Goal: Transaction & Acquisition: Purchase product/service

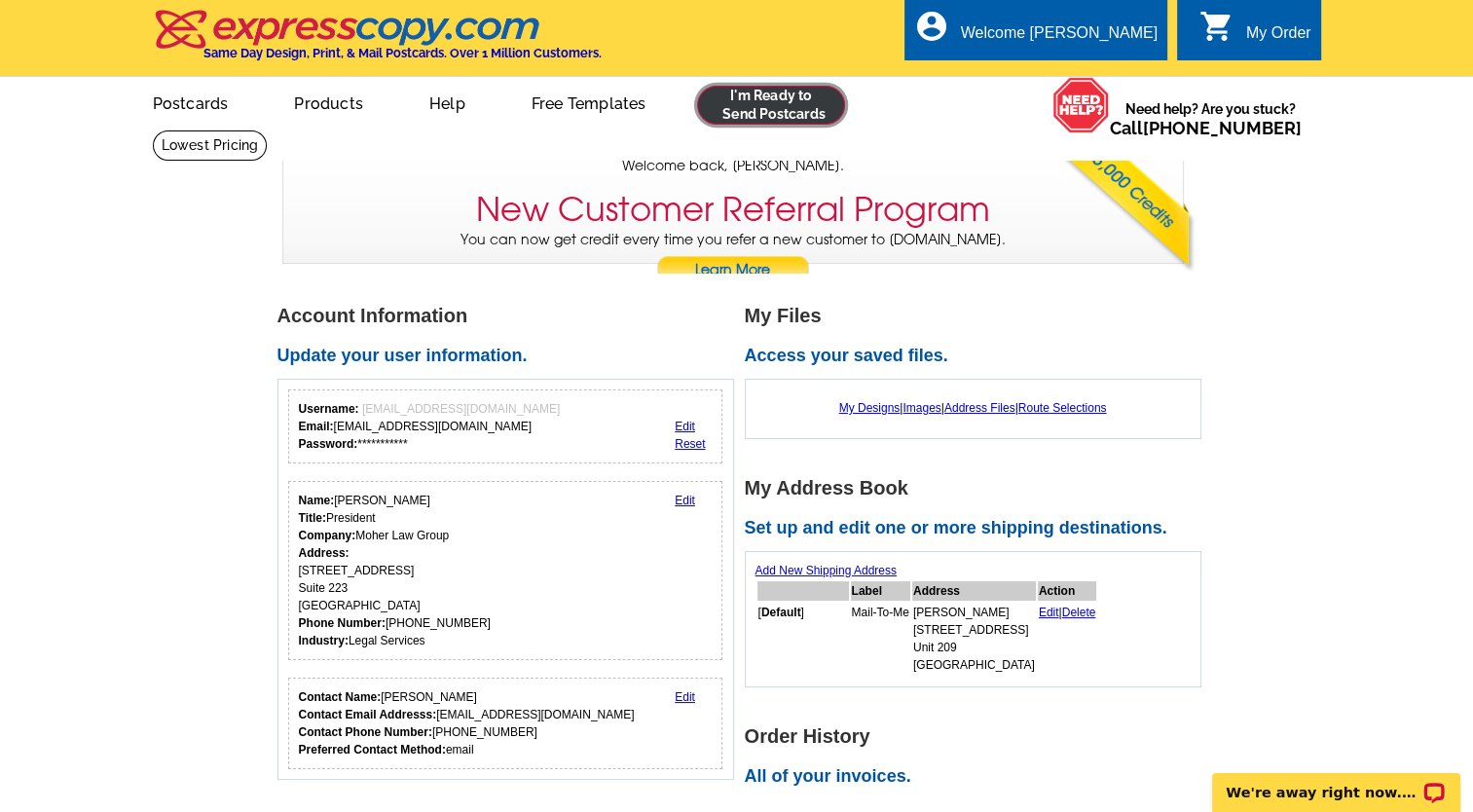
click at [804, 103] on link at bounding box center [770, 105] width 149 height 39
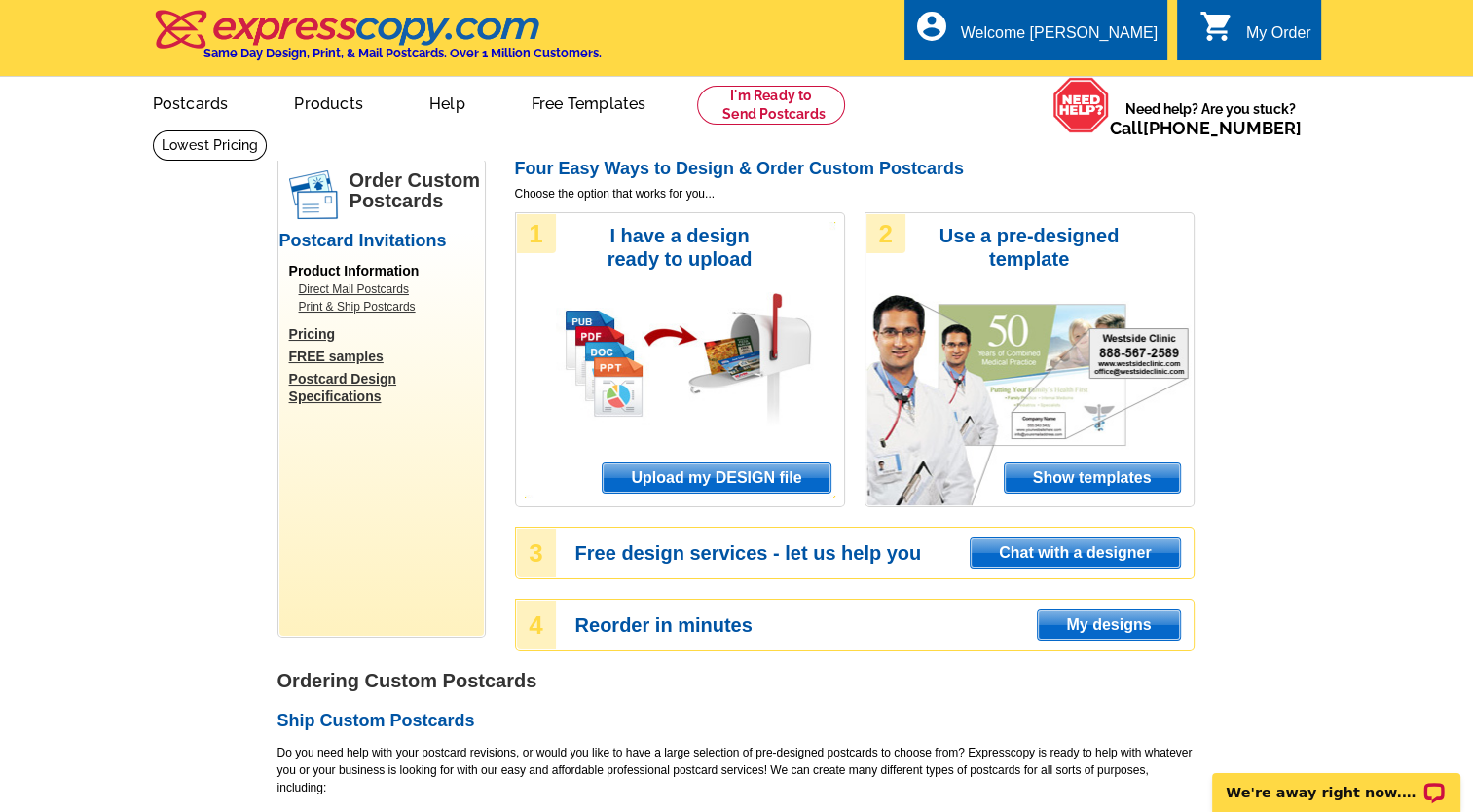
click at [775, 487] on span "Upload my DESIGN file" at bounding box center [716, 477] width 227 height 29
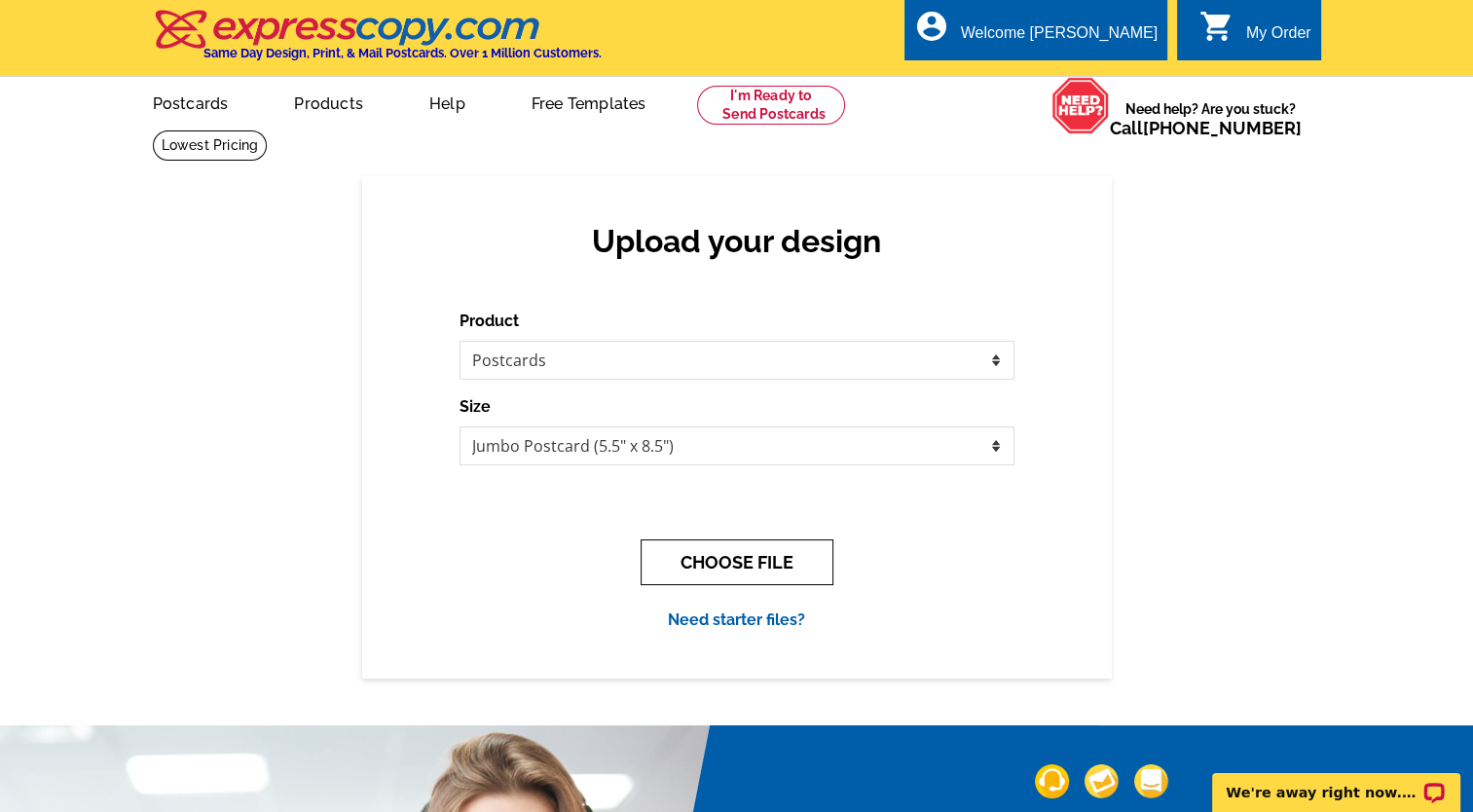
click at [746, 578] on button "CHOOSE FILE" at bounding box center [736, 562] width 193 height 46
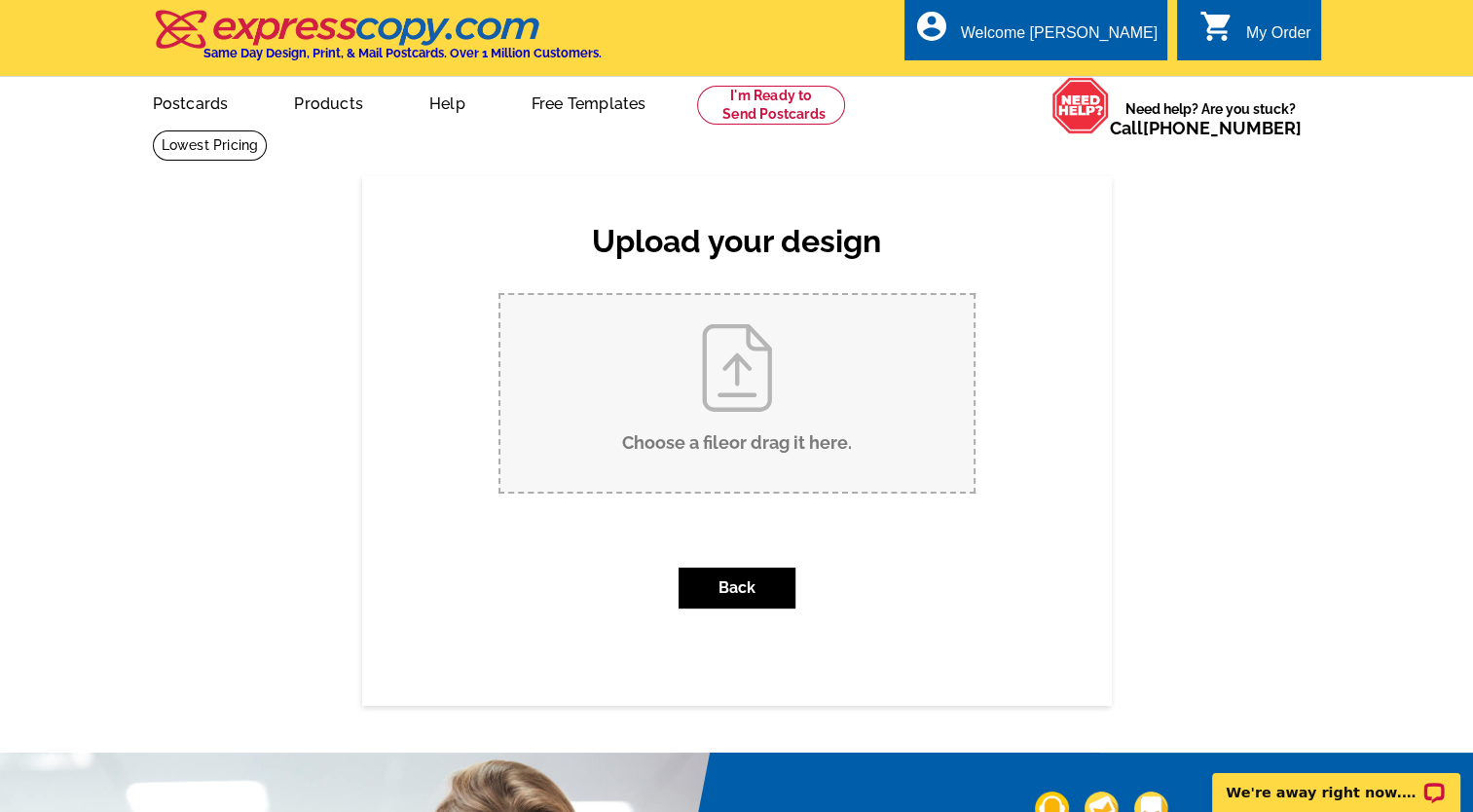
click at [760, 472] on input "Choose a file or drag it here ." at bounding box center [736, 393] width 473 height 197
type input "C:\fakepath\am2025b_hybrid (4).pdf"
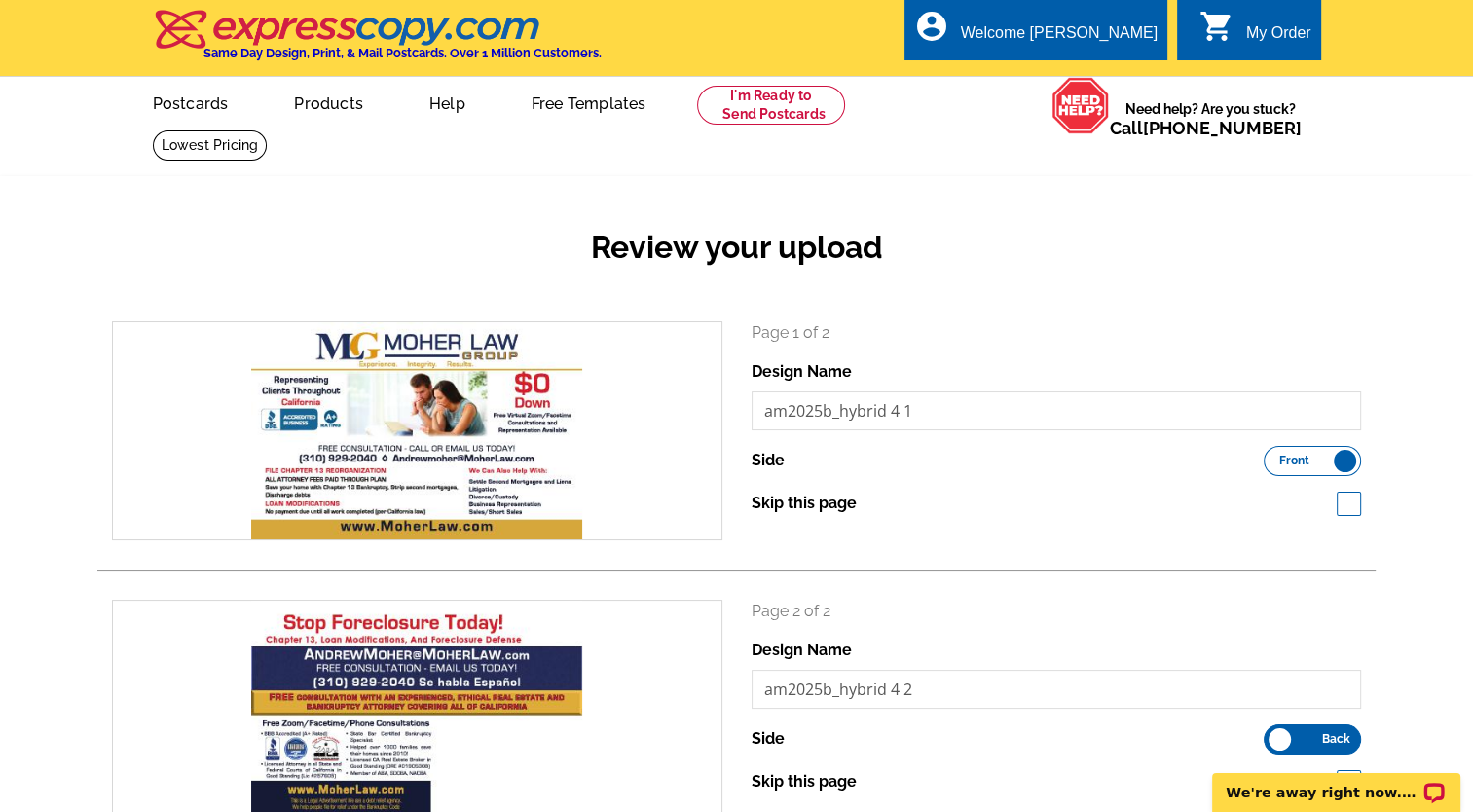
scroll to position [709, 0]
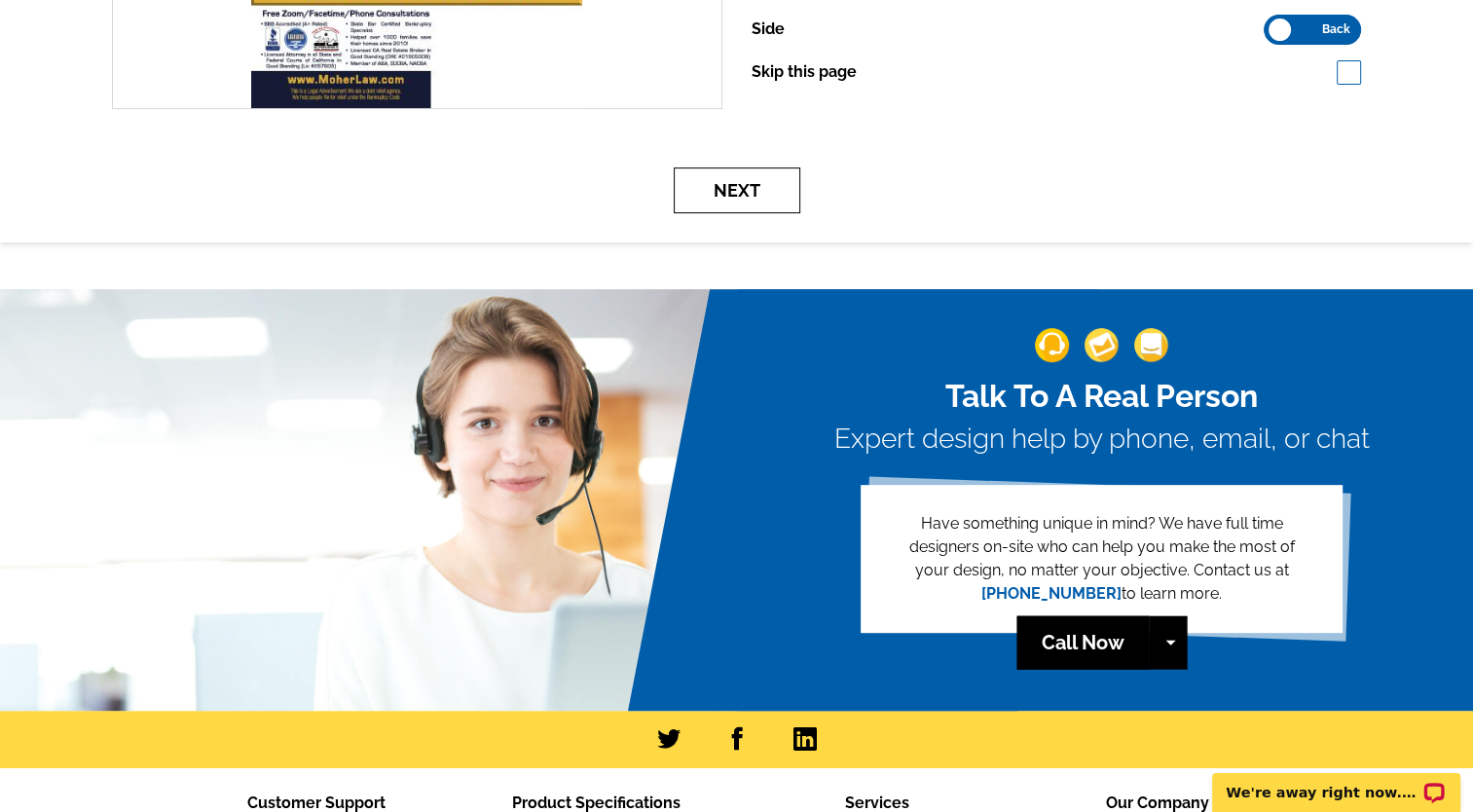
click at [709, 185] on button "Next" at bounding box center [736, 191] width 127 height 46
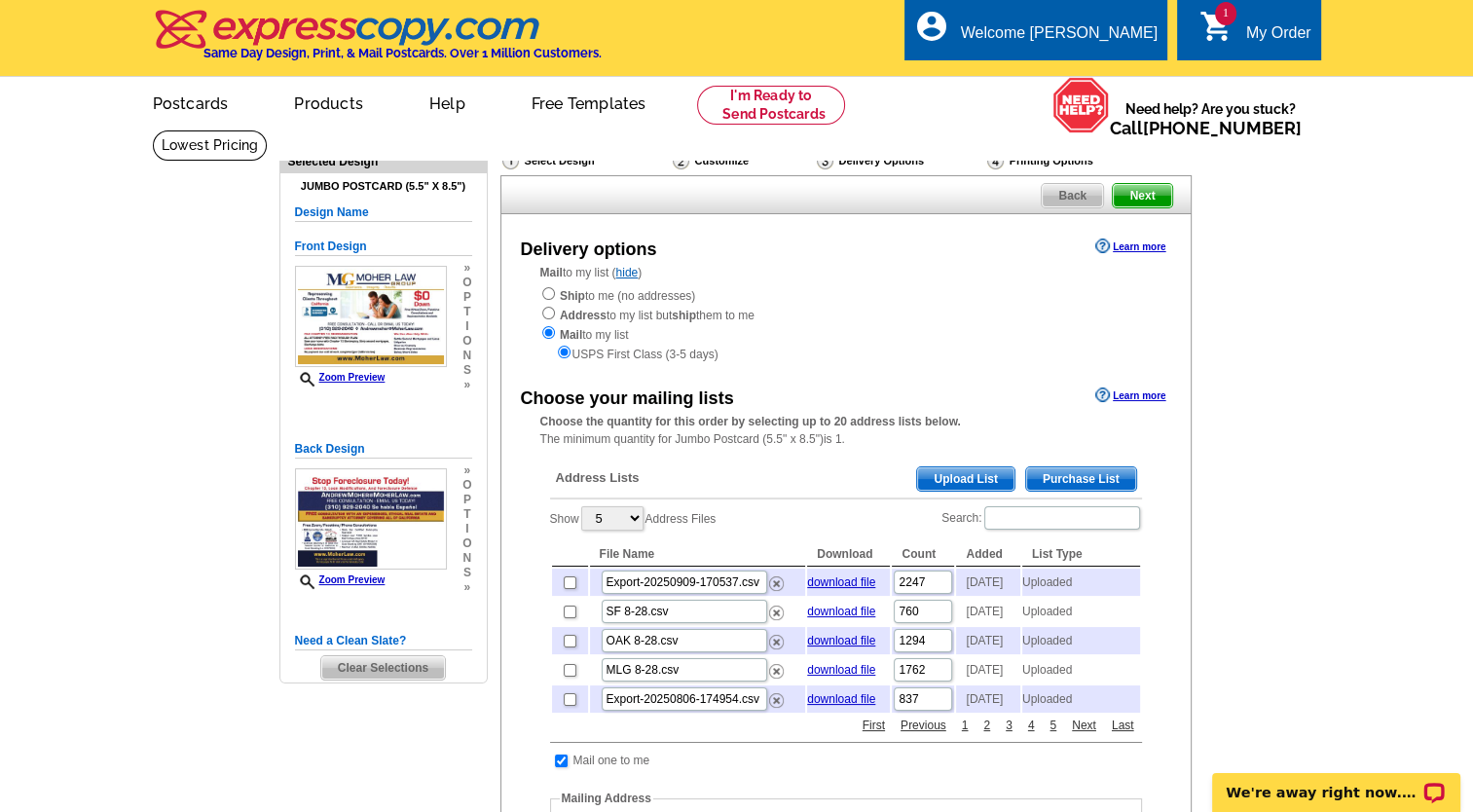
click at [946, 481] on span "Upload List" at bounding box center [965, 478] width 97 height 23
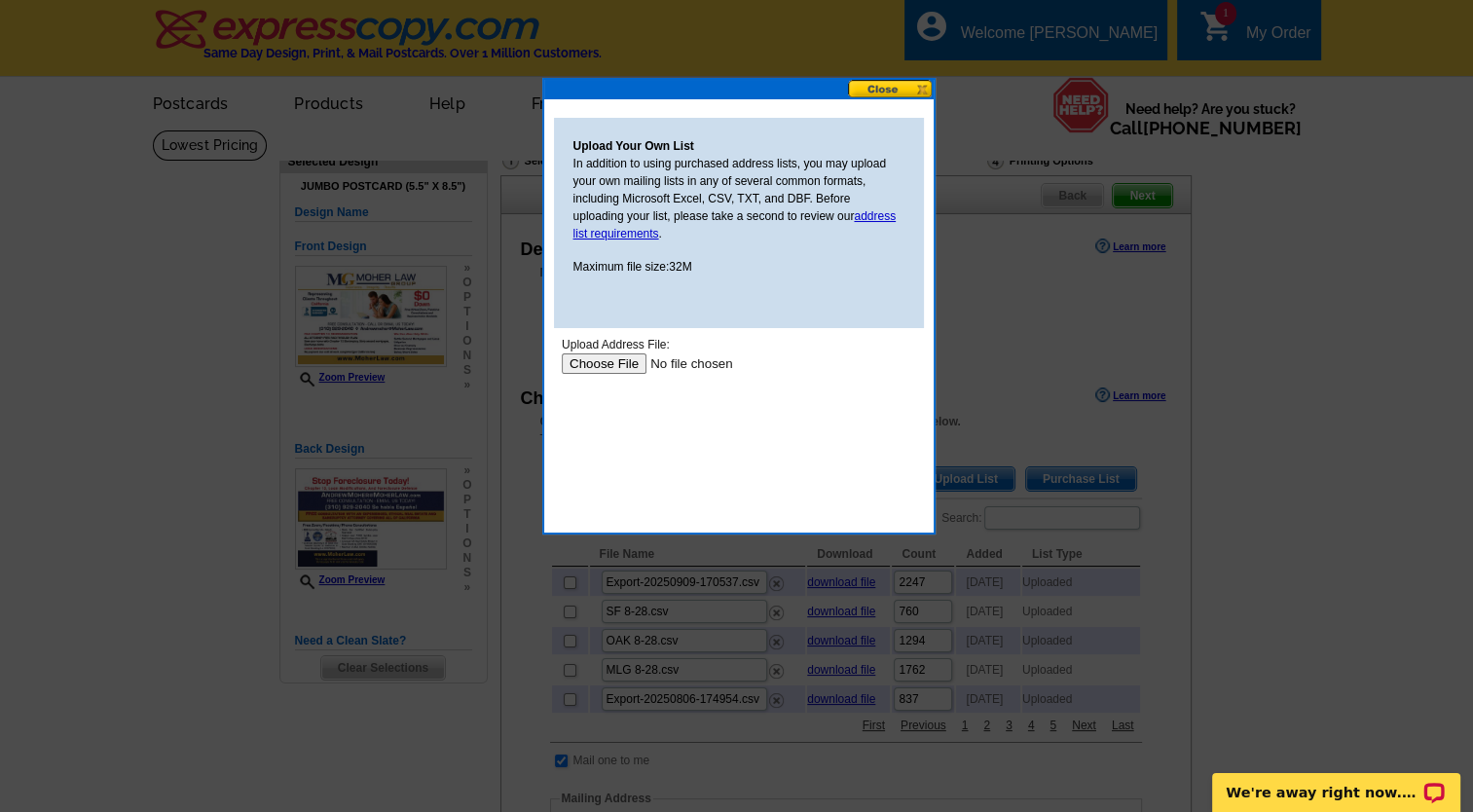
click at [583, 366] on input "file" at bounding box center [684, 363] width 246 height 20
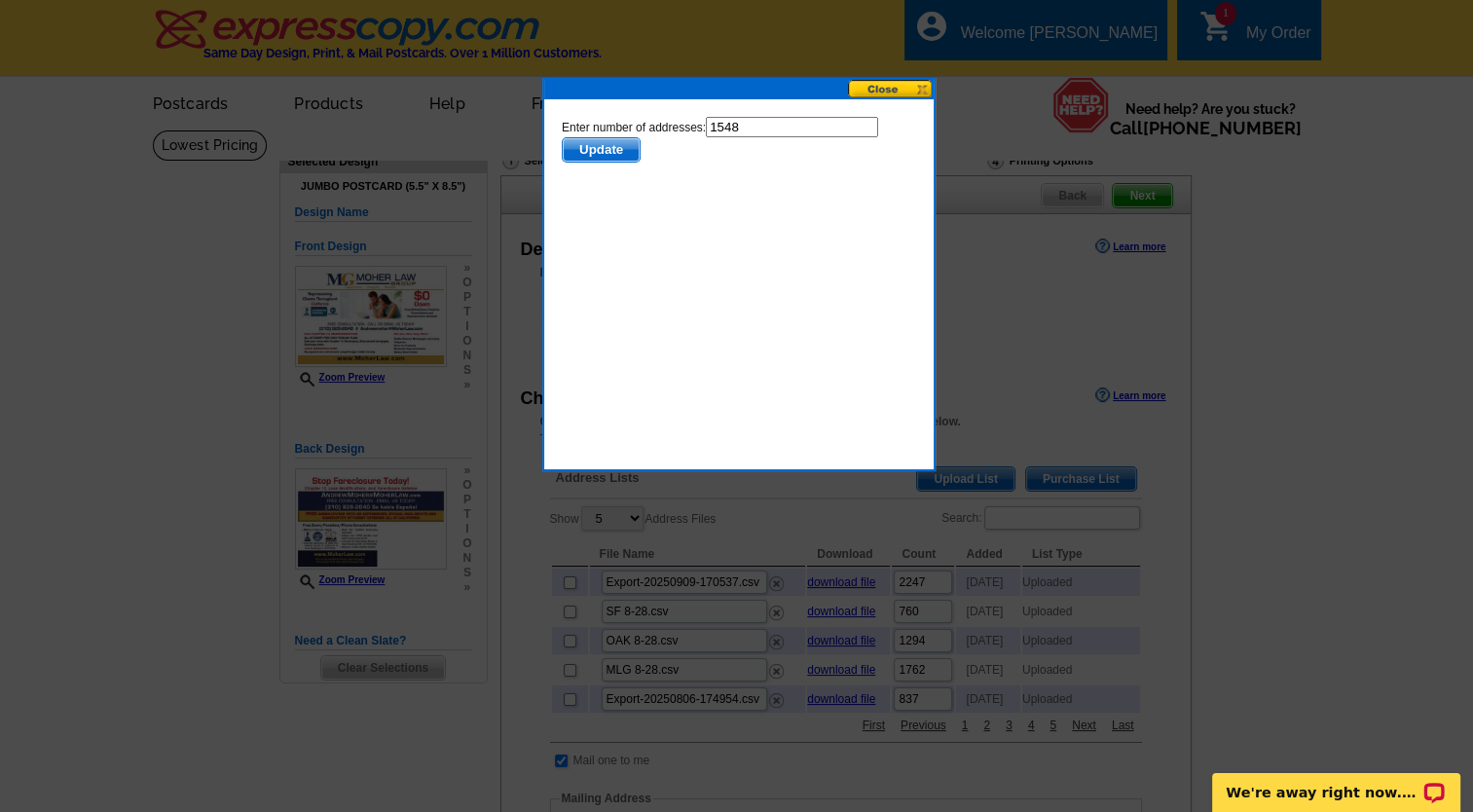
click at [605, 153] on span "Update" at bounding box center [600, 150] width 77 height 23
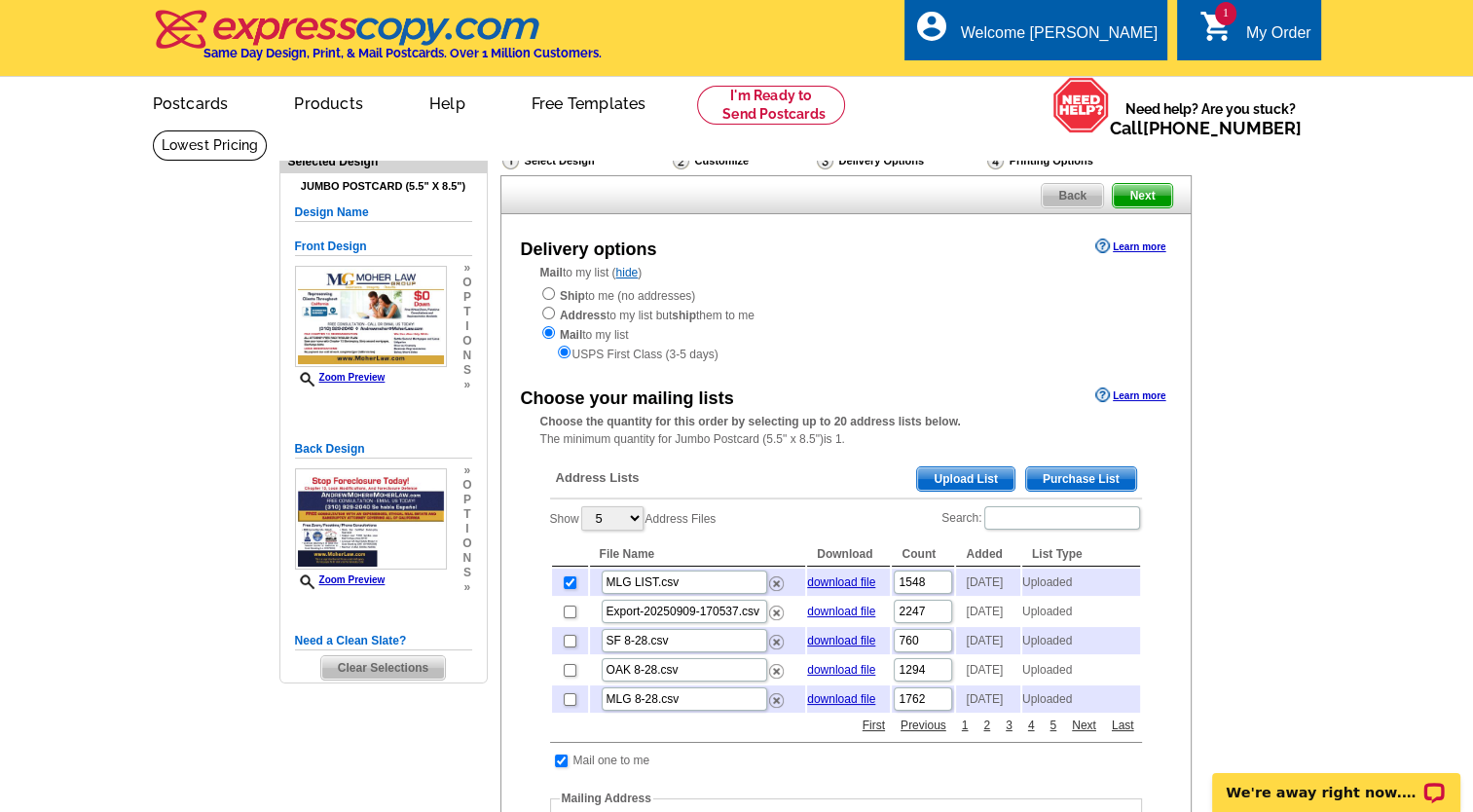
click at [1157, 205] on span "Next" at bounding box center [1142, 195] width 59 height 23
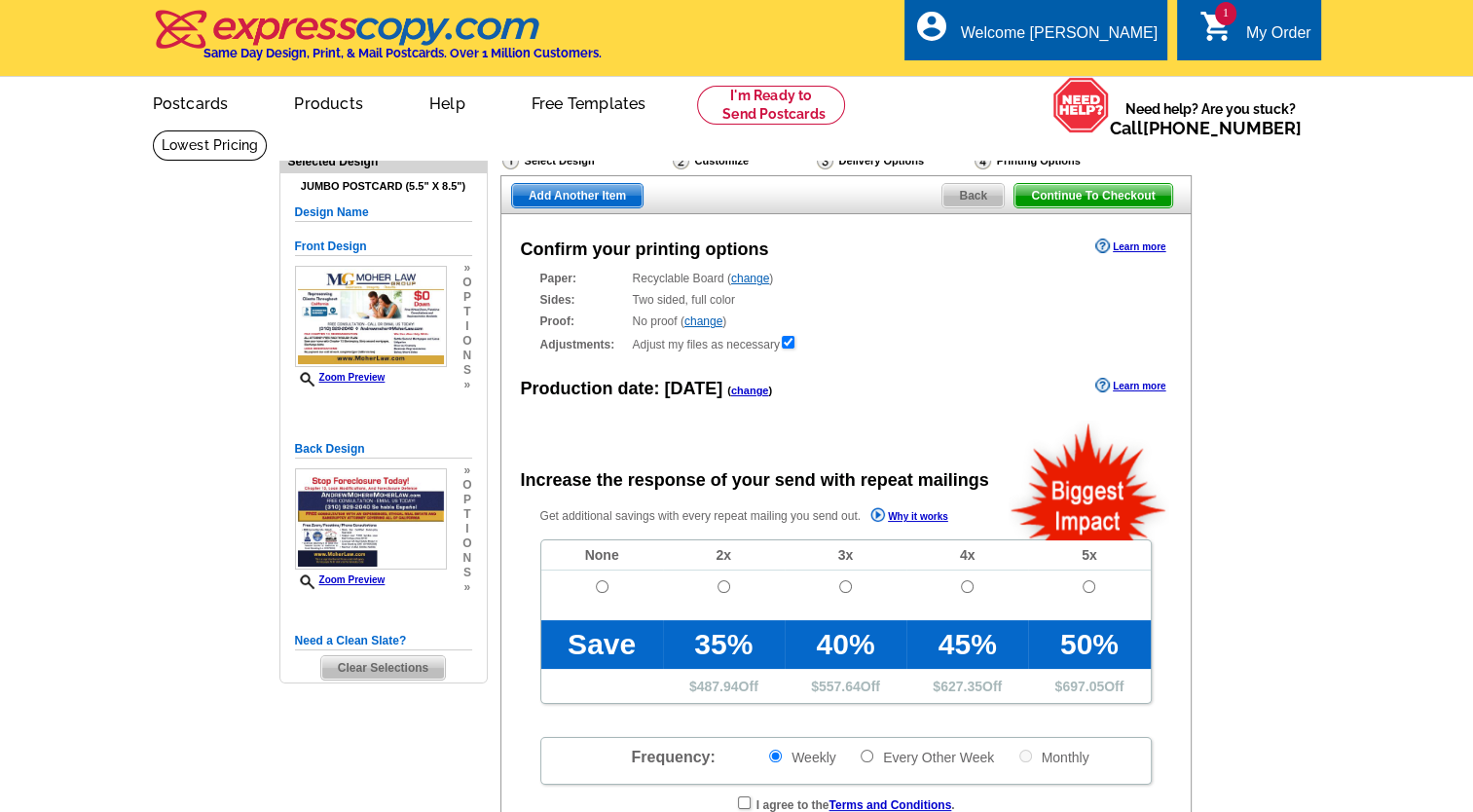
radio input "false"
click at [605, 187] on span "Add Another Item" at bounding box center [577, 195] width 131 height 23
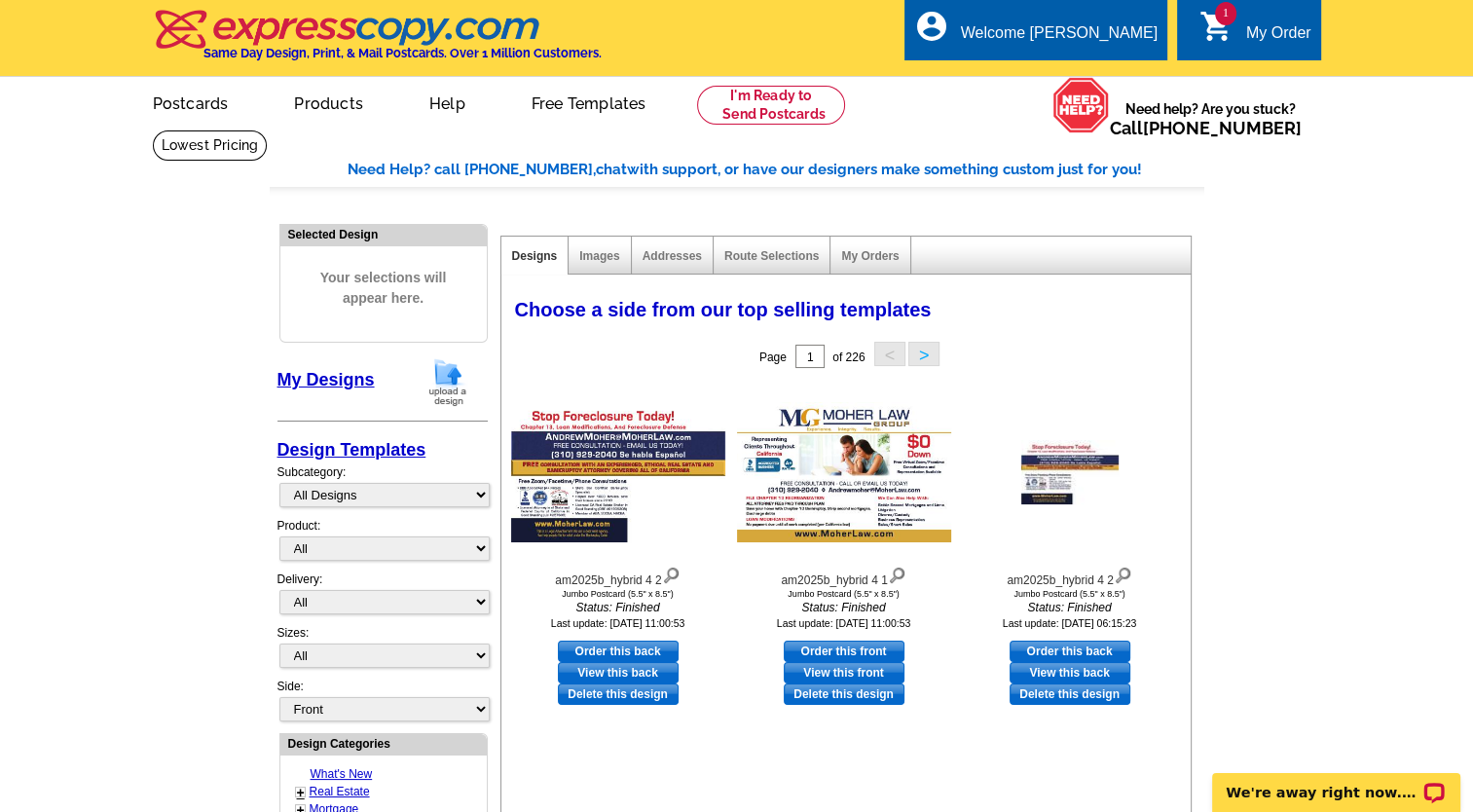
click at [459, 376] on img at bounding box center [447, 382] width 51 height 50
click at [452, 374] on img at bounding box center [447, 382] width 51 height 50
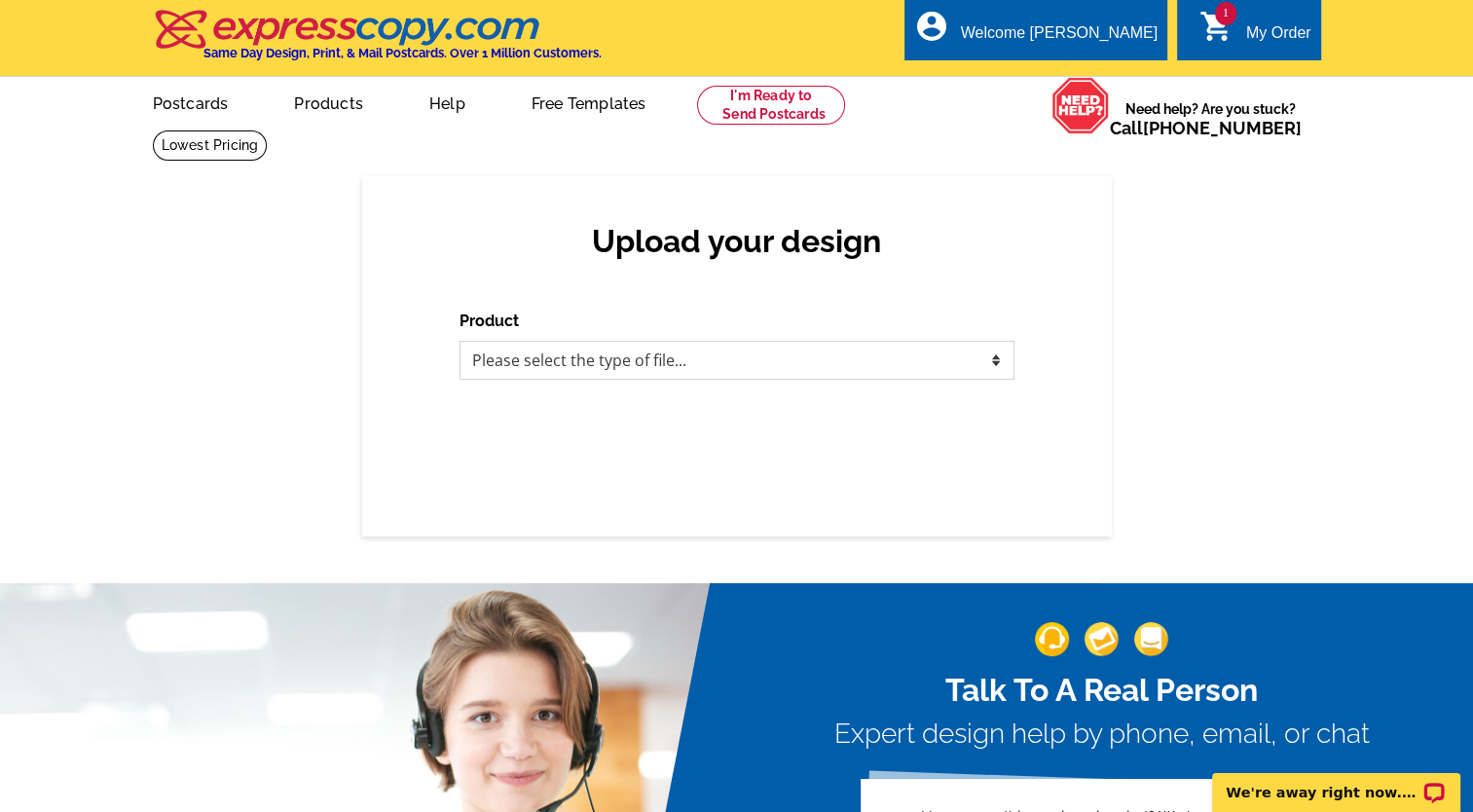
click at [739, 356] on select "Please select the type of file... Postcards Business Cards Letters and flyers G…" at bounding box center [736, 359] width 555 height 39
select select "1"
click at [459, 341] on select "Please select the type of file... Postcards Business Cards Letters and flyers G…" at bounding box center [736, 359] width 555 height 39
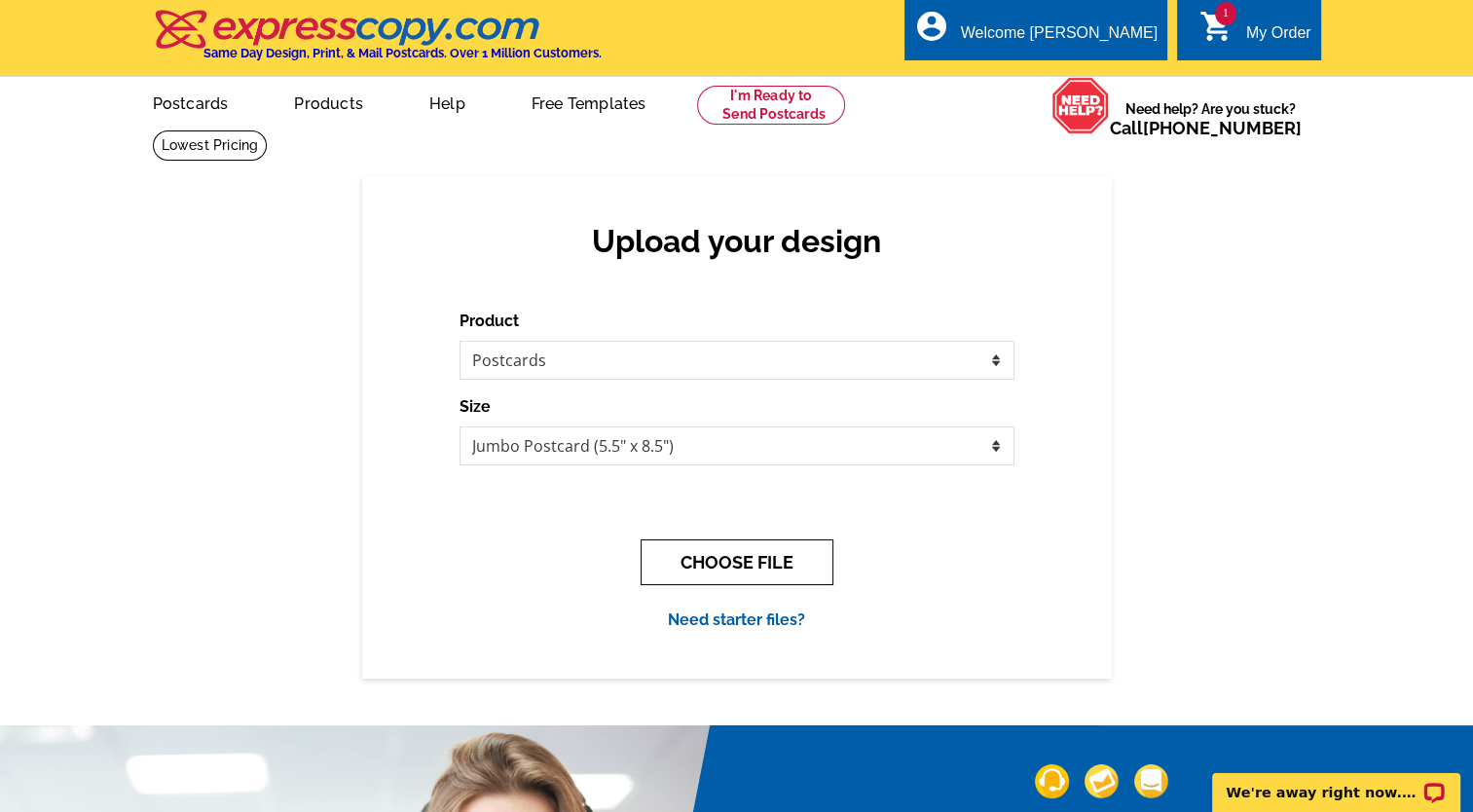
click at [708, 559] on button "CHOOSE FILE" at bounding box center [736, 562] width 193 height 46
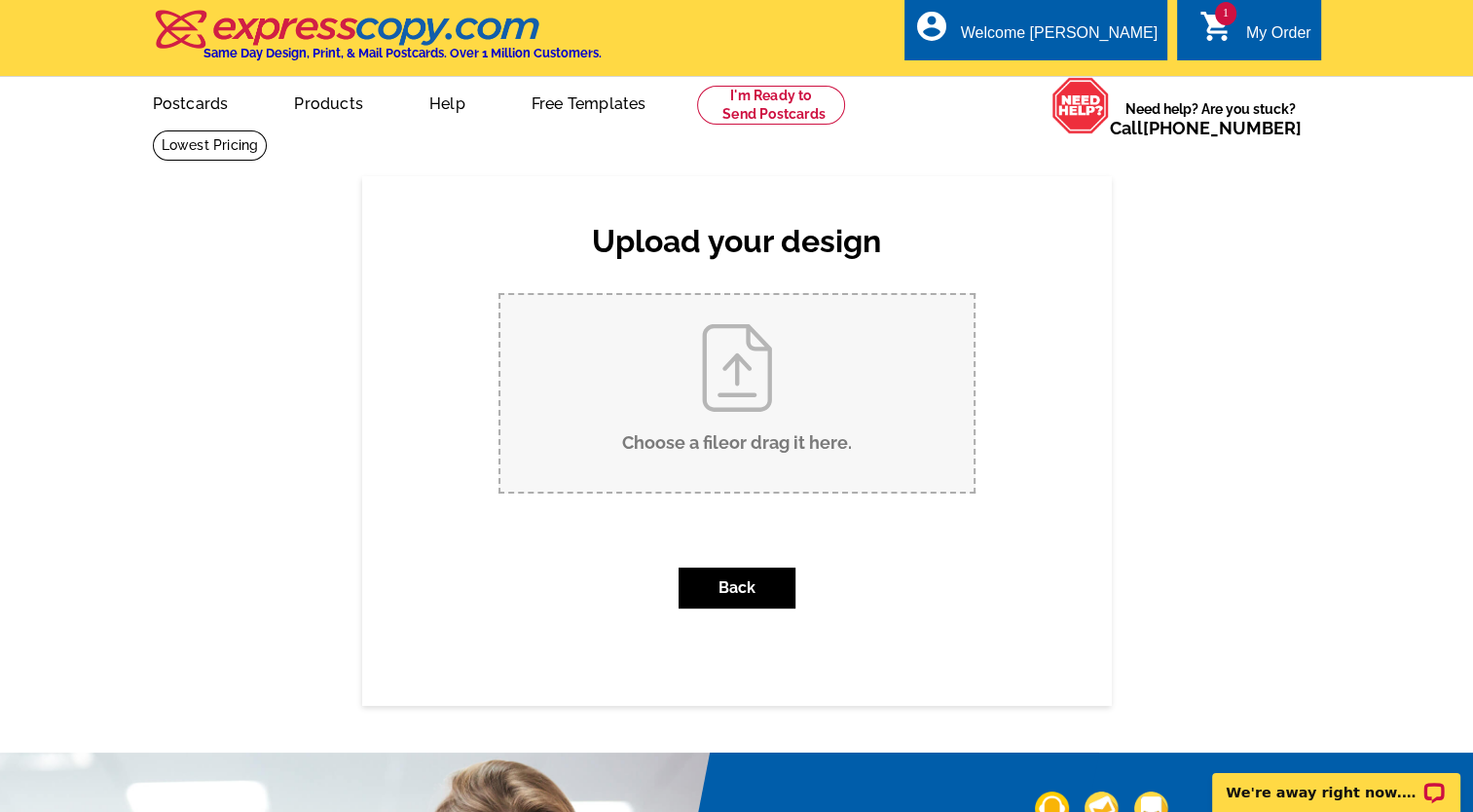
click at [698, 435] on input "Choose a file or drag it here ." at bounding box center [736, 393] width 473 height 197
type input "C:\fakepath\am2024a_babc-foreclosureOak (4).pdf"
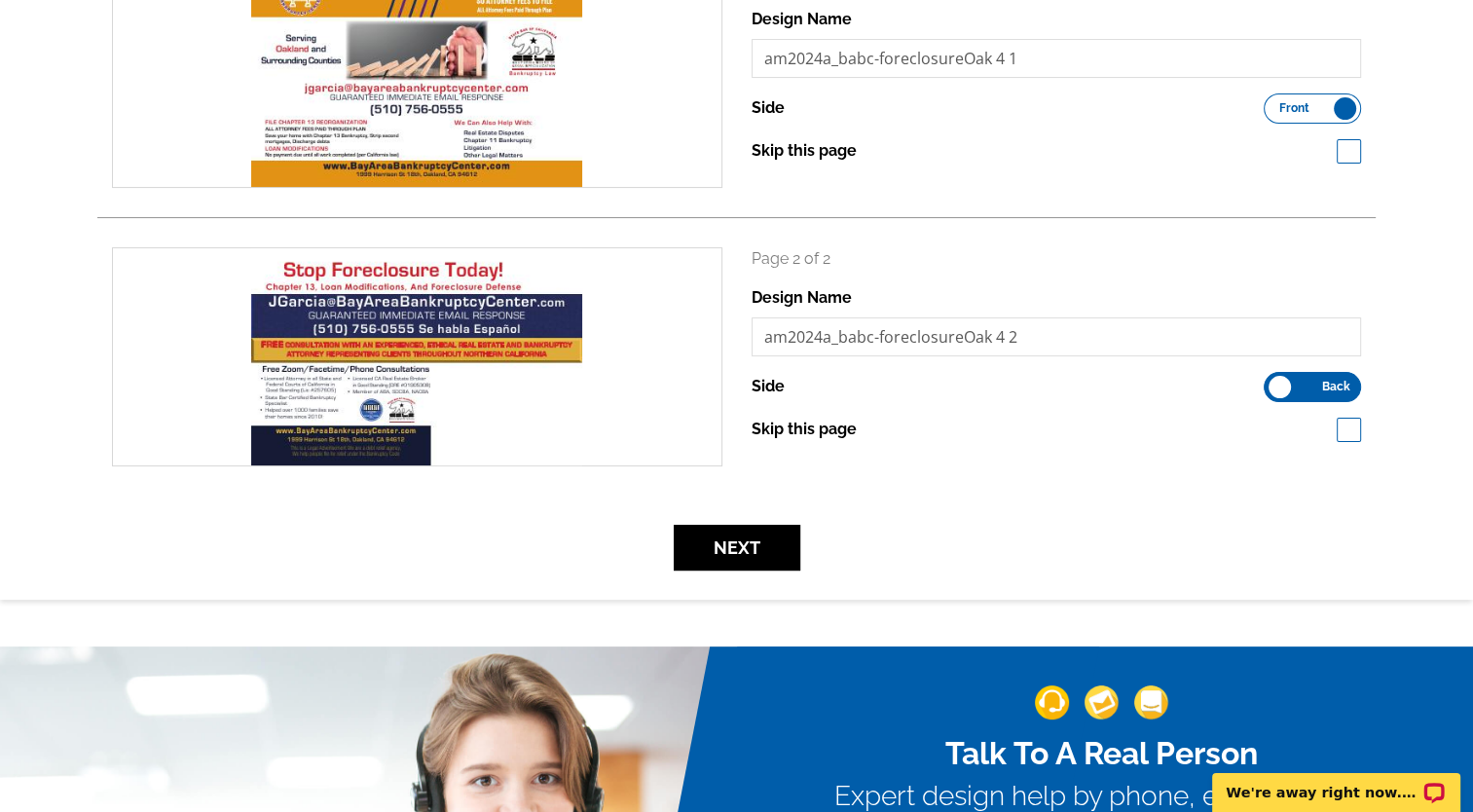
scroll to position [364, 0]
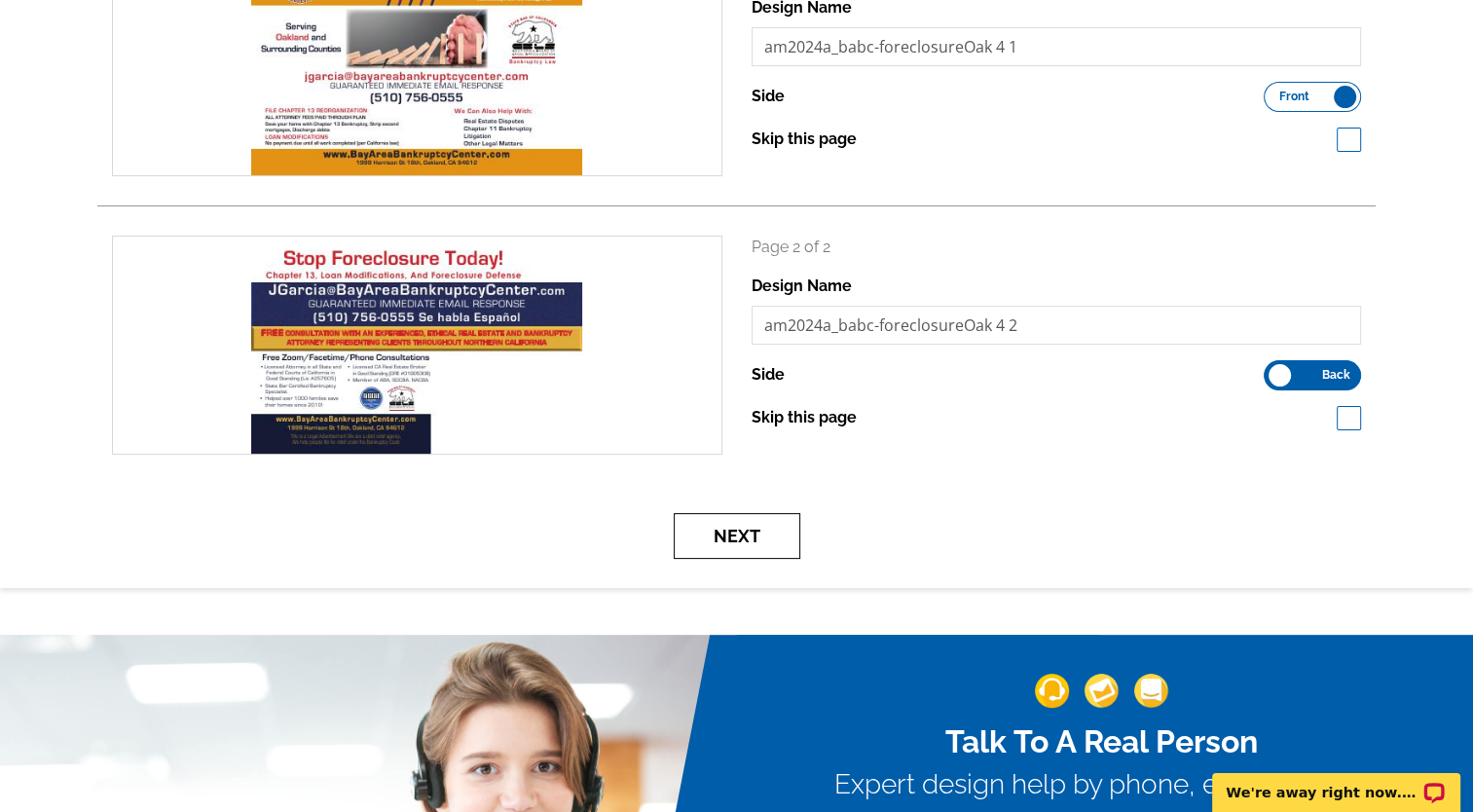
click at [713, 547] on button "Next" at bounding box center [736, 536] width 127 height 46
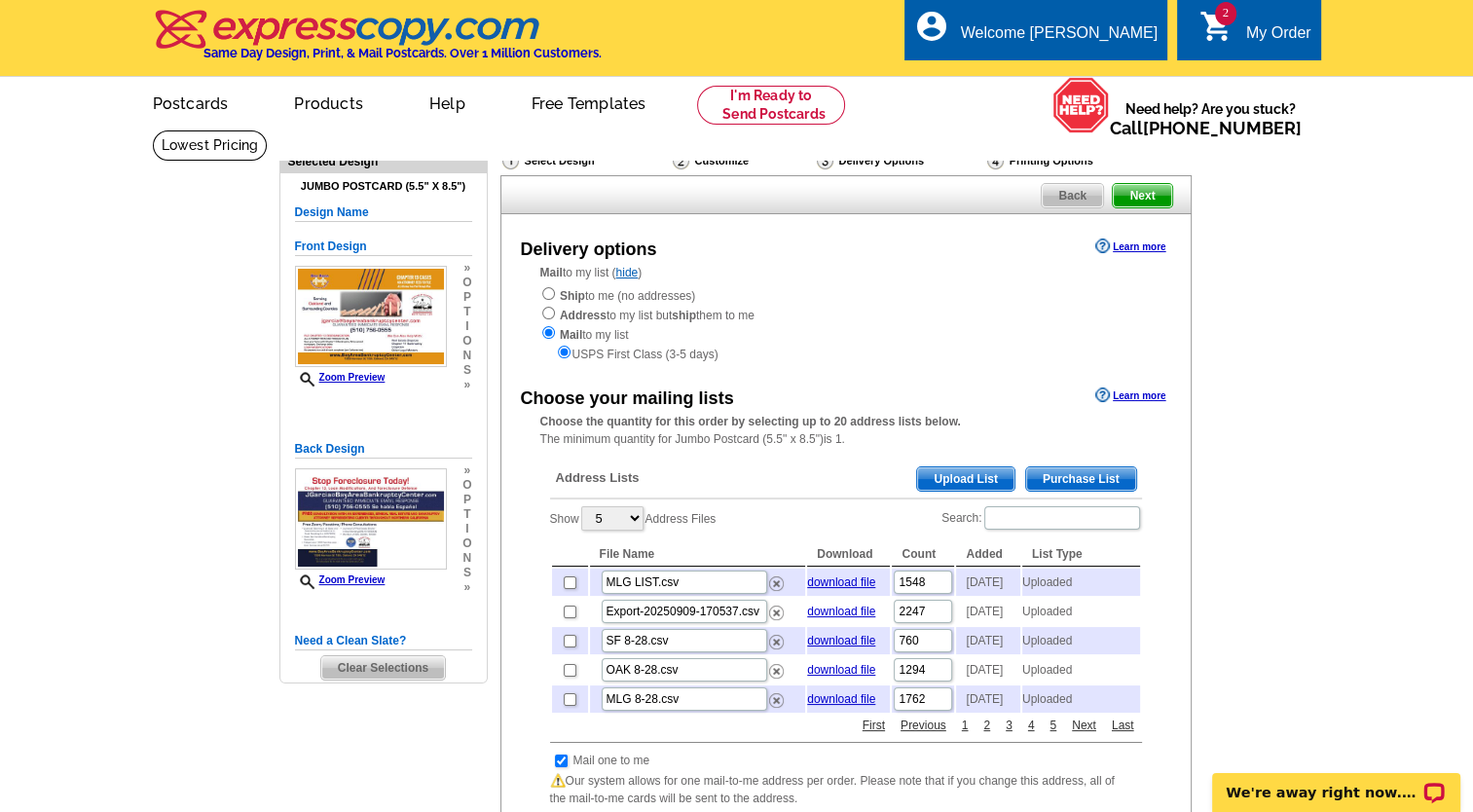
click at [942, 469] on span "Upload List" at bounding box center [965, 478] width 97 height 23
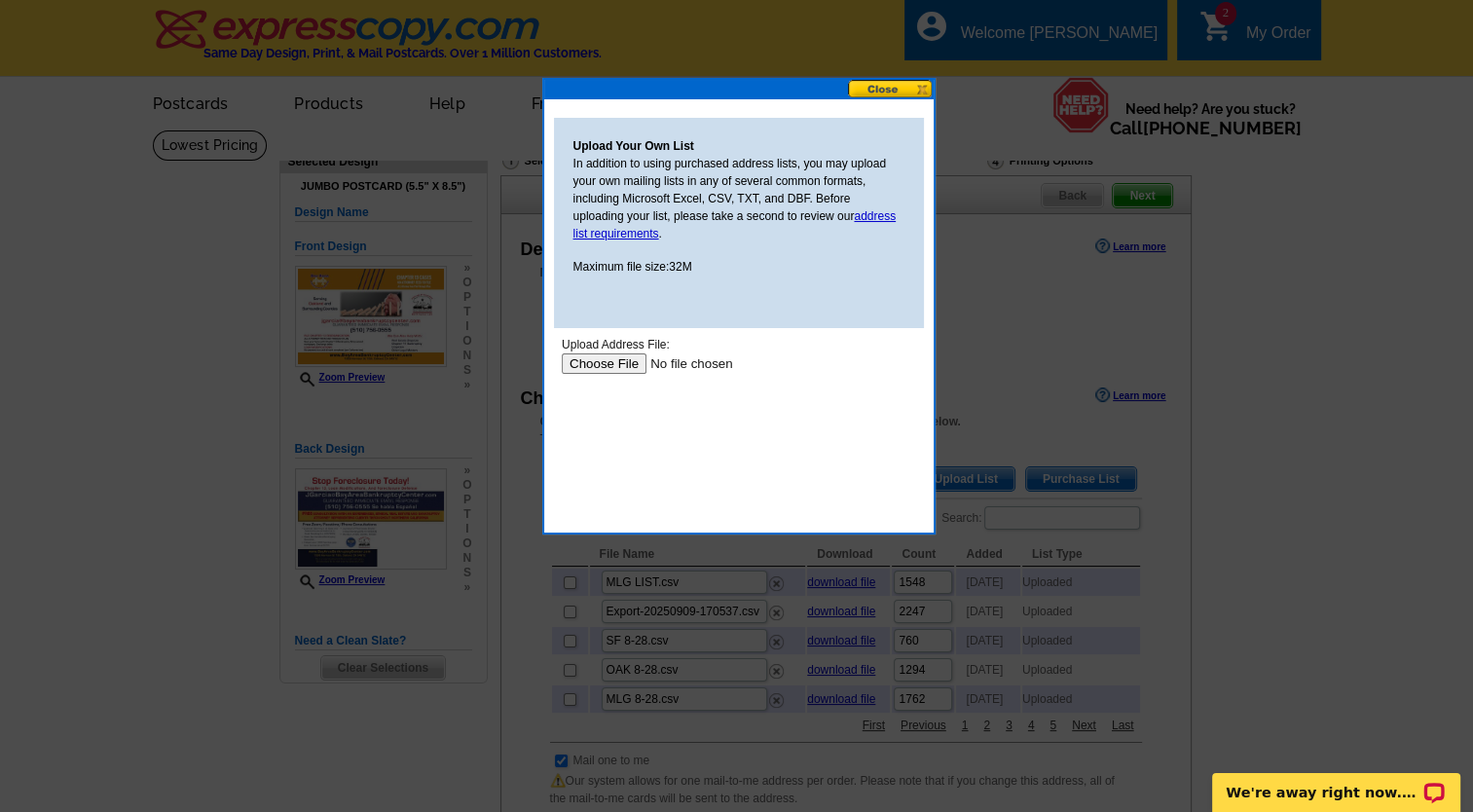
click at [602, 358] on input "file" at bounding box center [684, 363] width 246 height 20
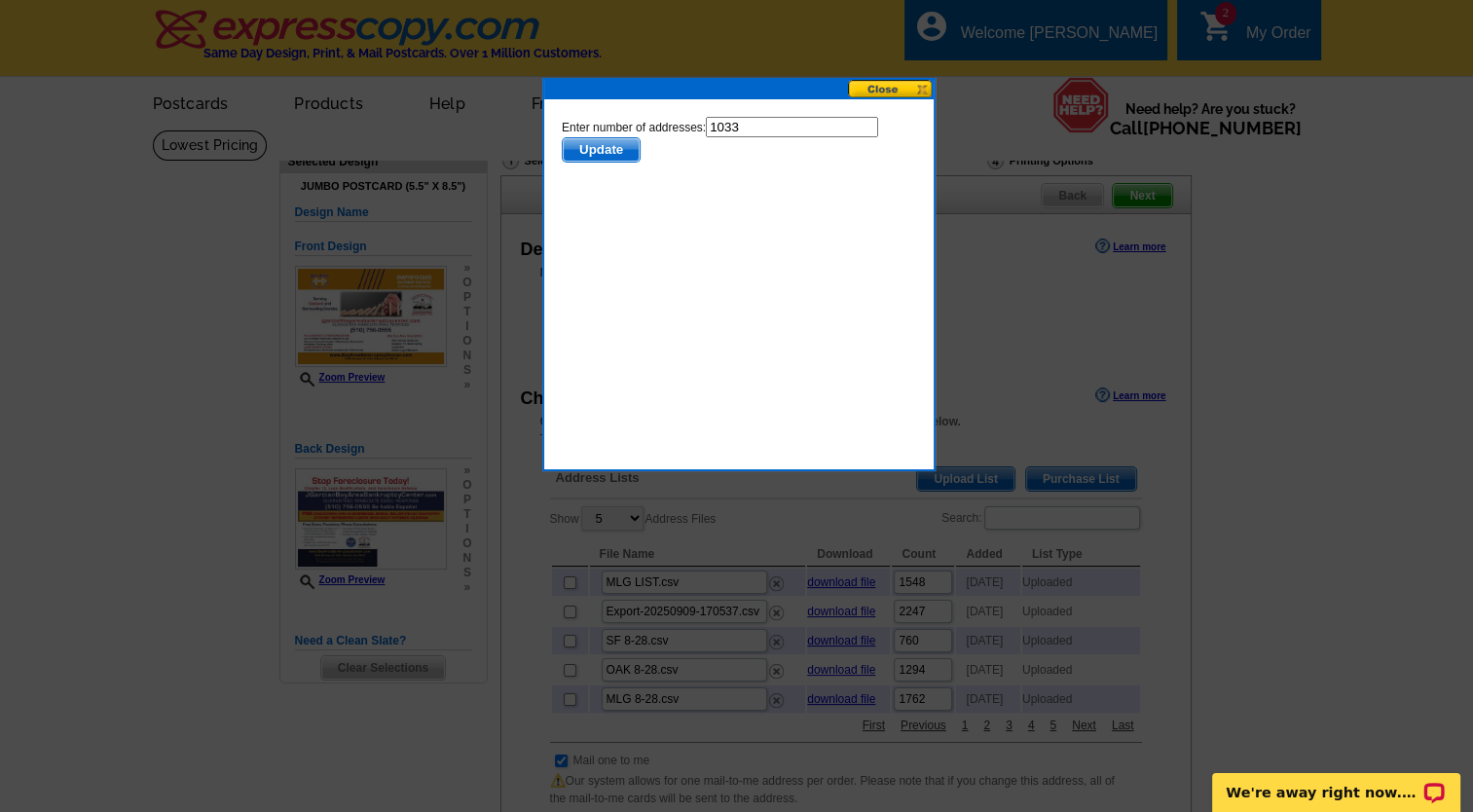
click at [620, 146] on span "Update" at bounding box center [600, 150] width 77 height 23
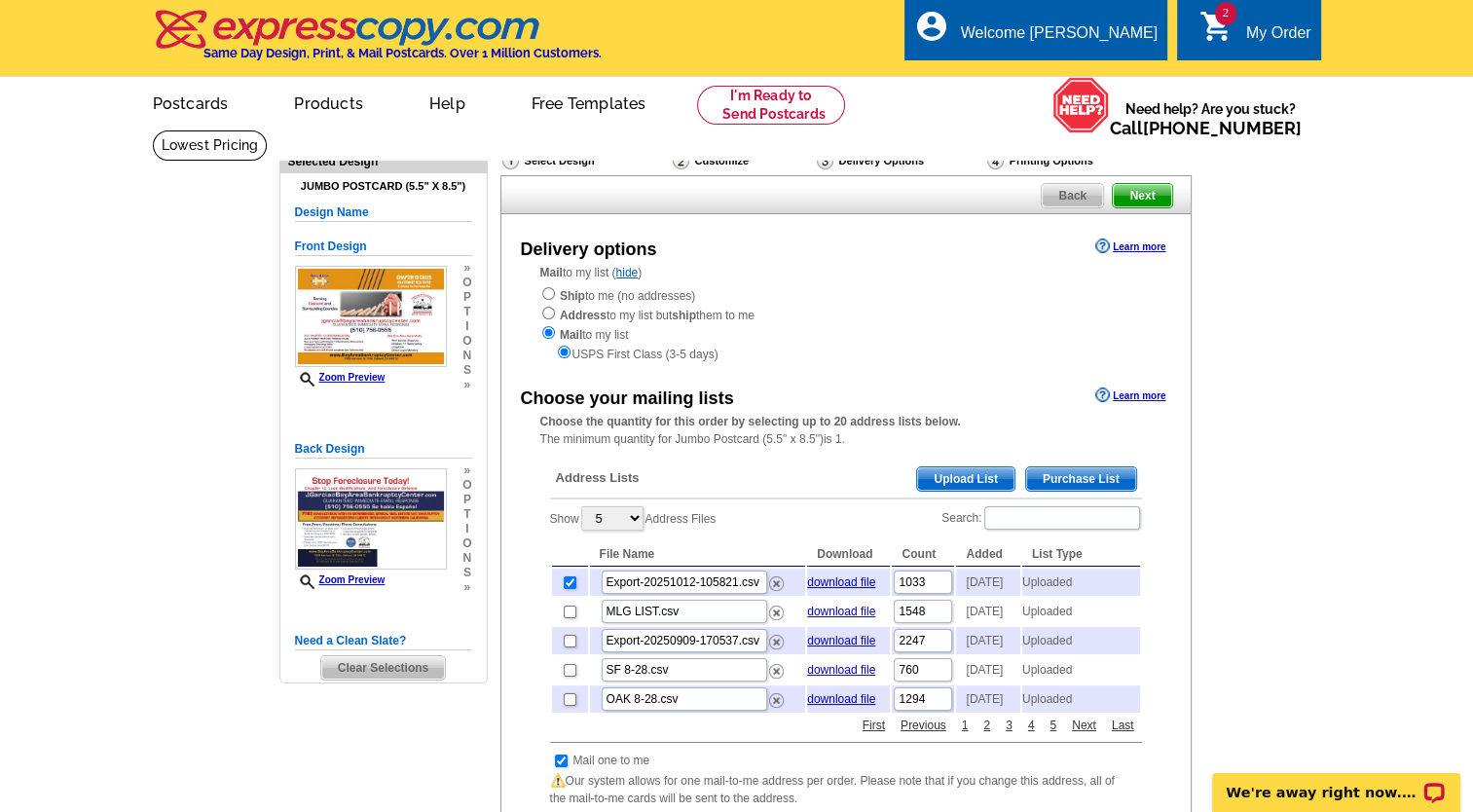
click at [1137, 191] on span "Next" at bounding box center [1142, 195] width 59 height 23
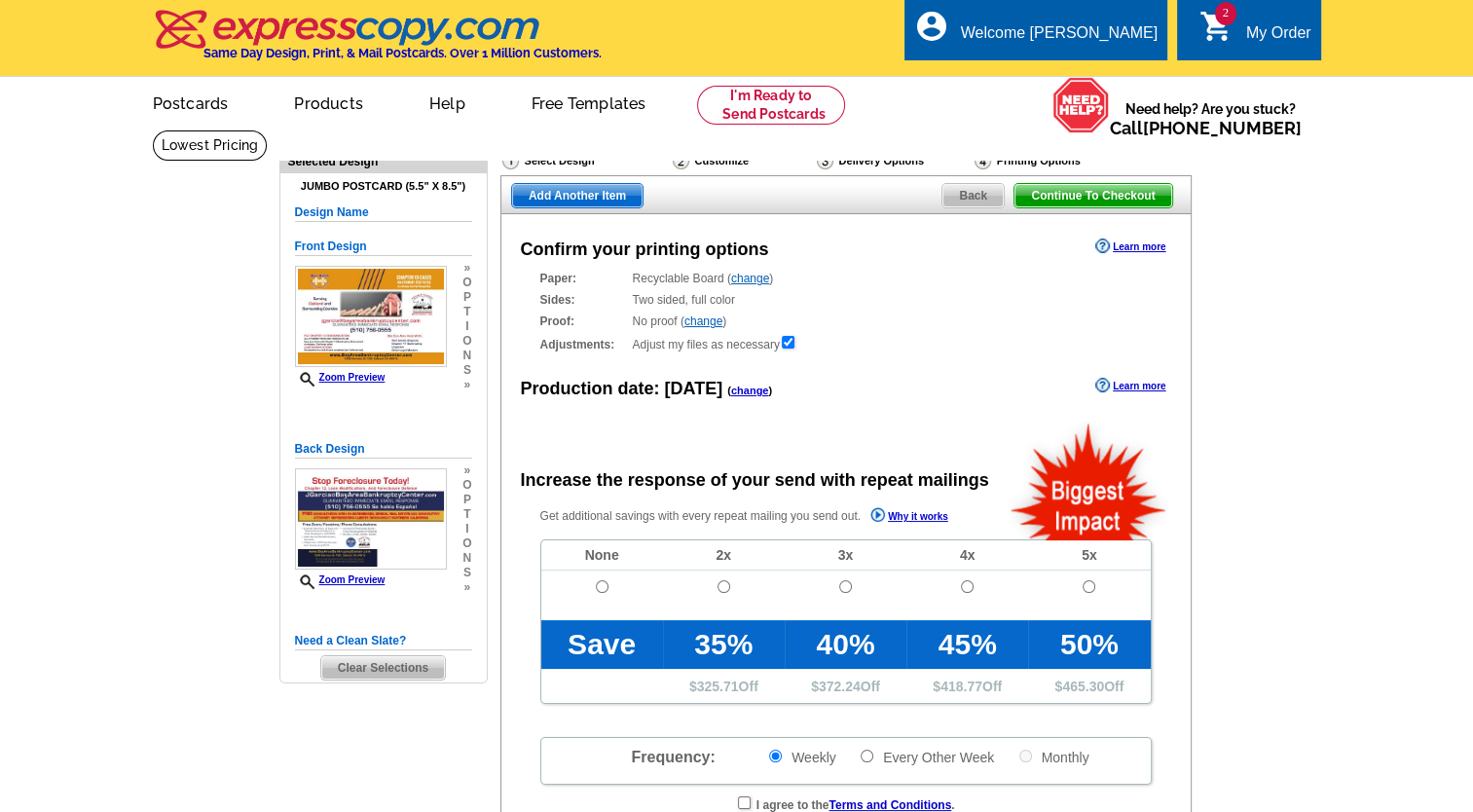
radio input "false"
click at [557, 202] on span "Add Another Item" at bounding box center [577, 195] width 131 height 23
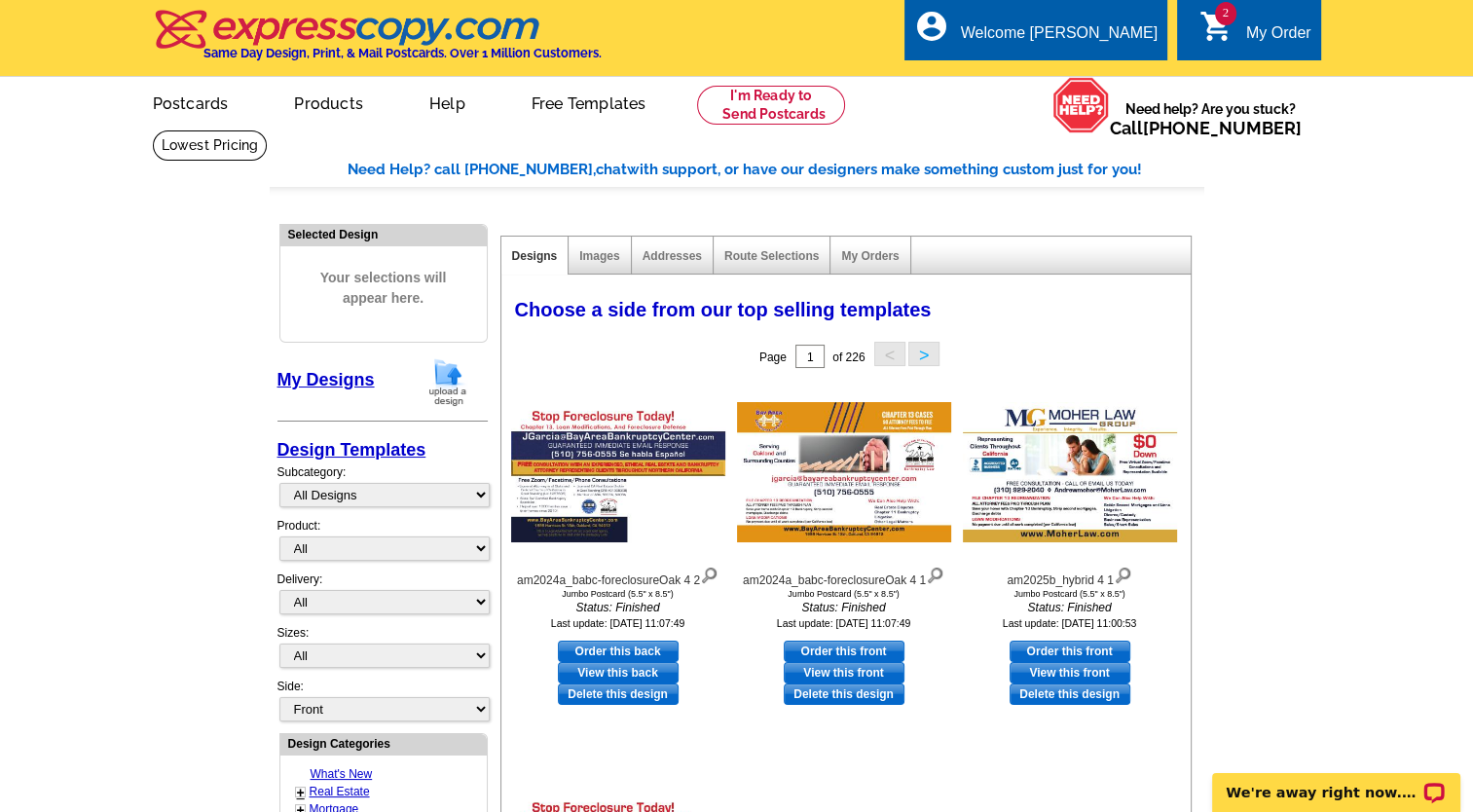
click at [435, 382] on img at bounding box center [447, 382] width 51 height 50
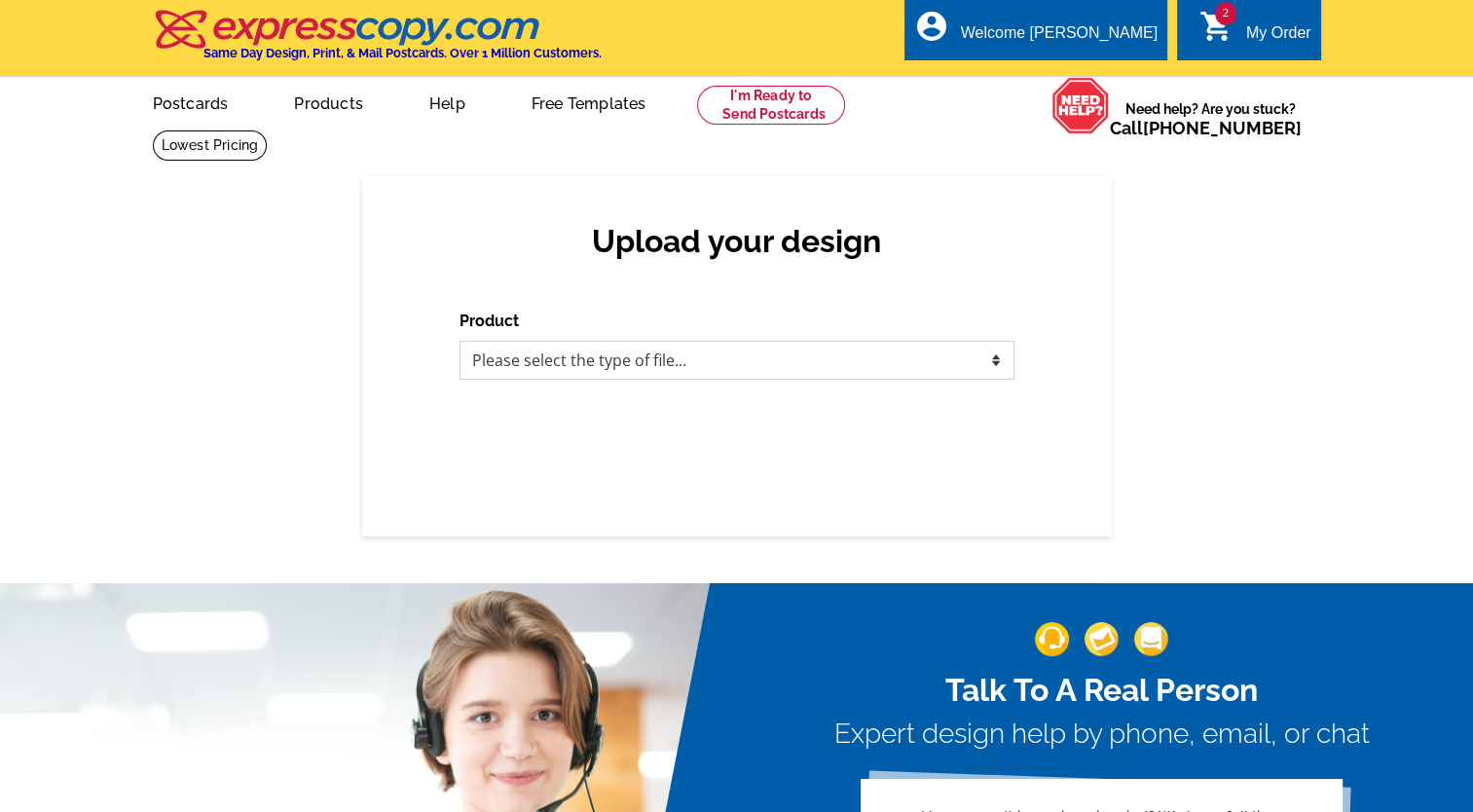
click at [544, 354] on select "Please select the type of file... Postcards Business Cards Letters and flyers G…" at bounding box center [736, 359] width 555 height 39
select select "1"
click at [459, 341] on select "Please select the type of file... Postcards Business Cards Letters and flyers G…" at bounding box center [736, 359] width 555 height 39
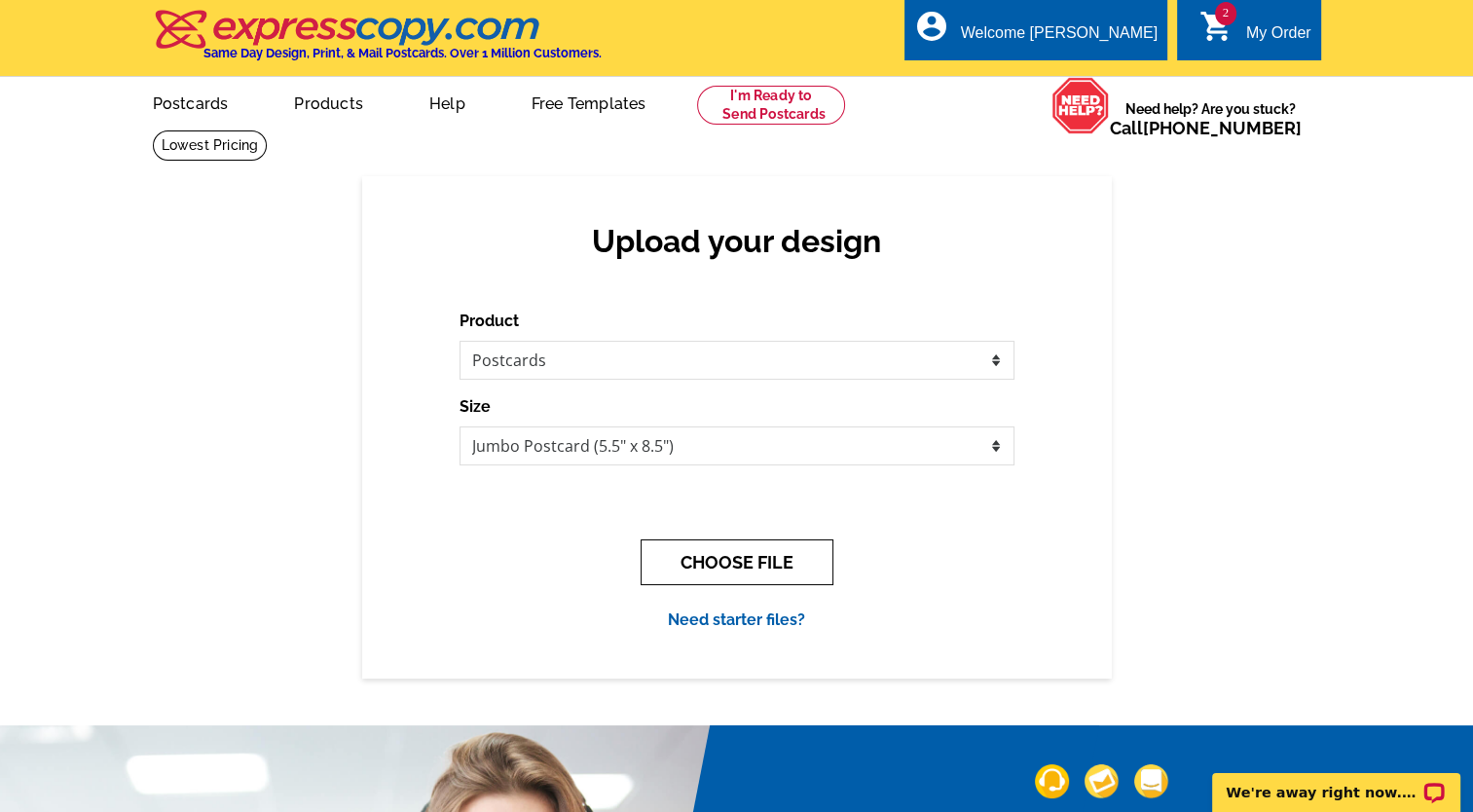
click at [677, 554] on button "CHOOSE FILE" at bounding box center [736, 562] width 193 height 46
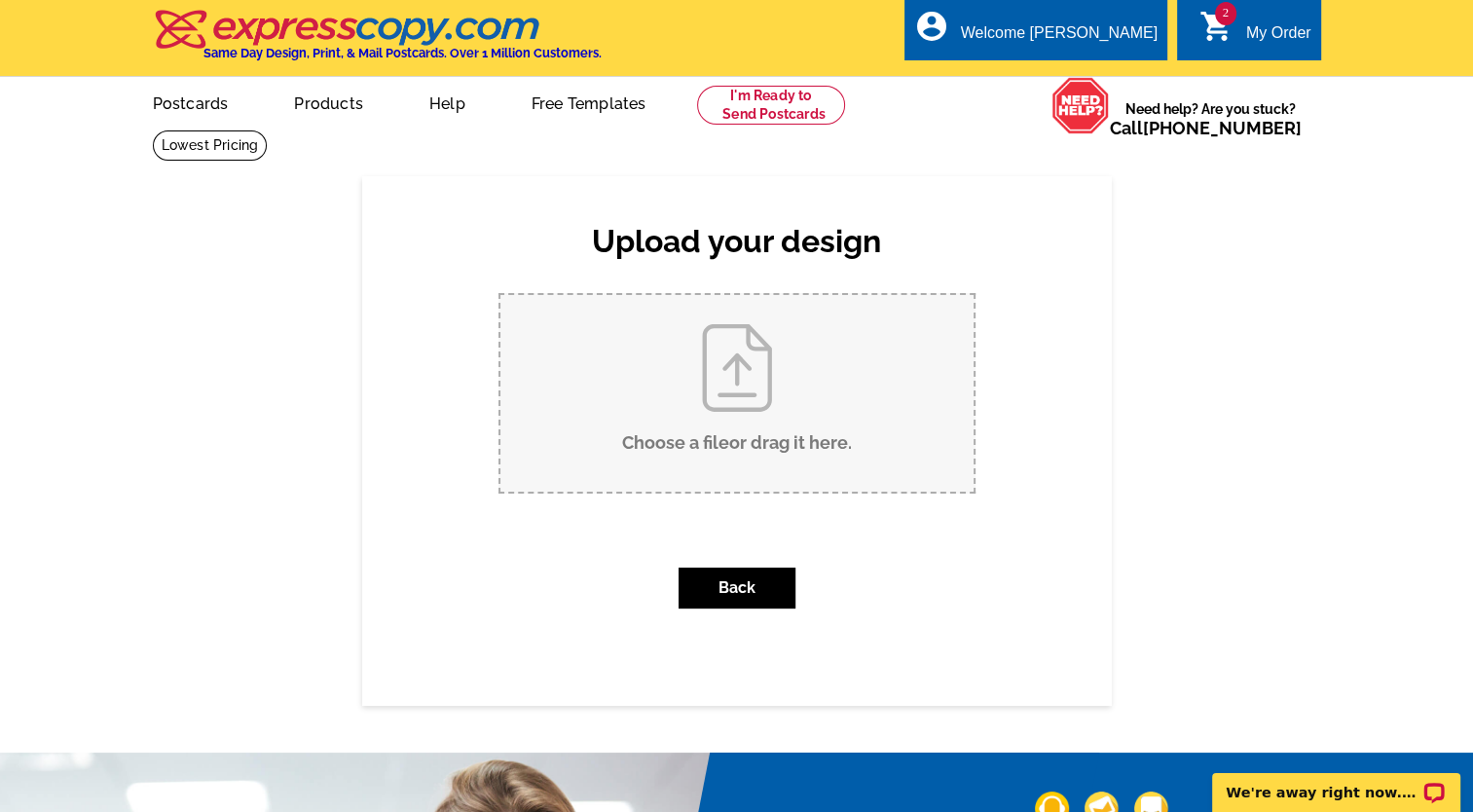
click at [659, 477] on input "Choose a file or drag it here ." at bounding box center [736, 393] width 473 height 197
type input "C:\fakepath\am2024a_babc-foreclosureSF (2).pdf"
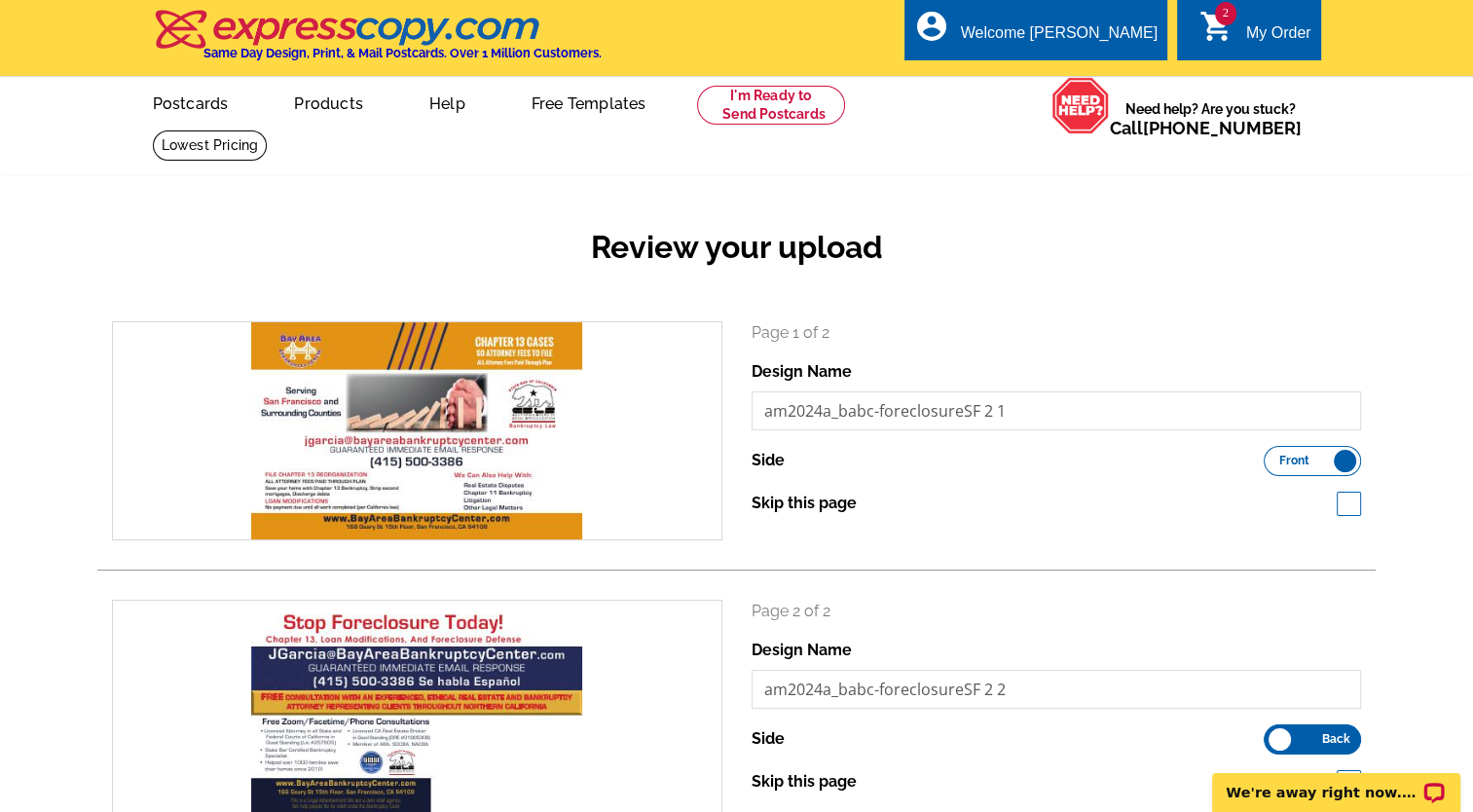
scroll to position [709, 0]
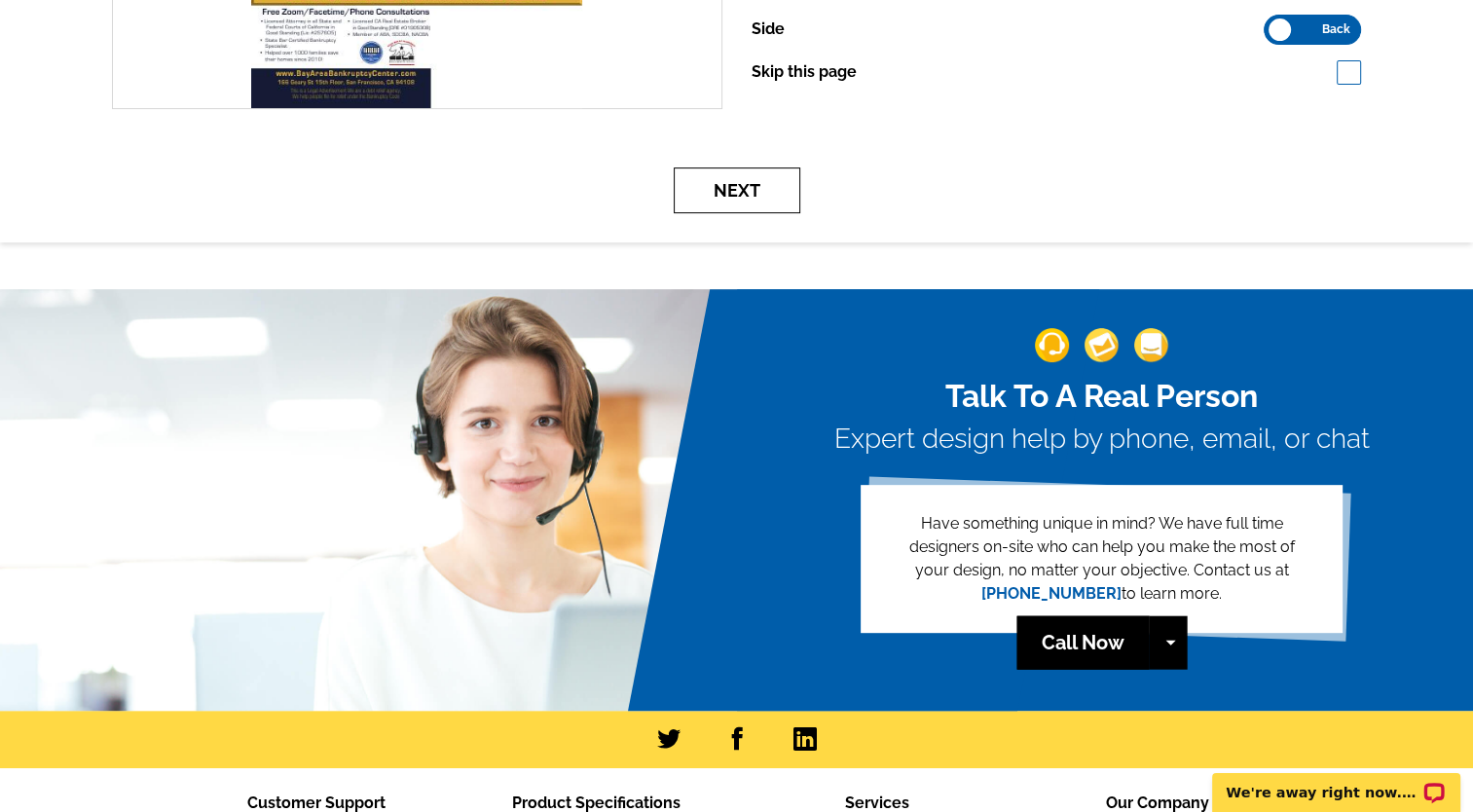
click at [750, 200] on button "Next" at bounding box center [736, 191] width 127 height 46
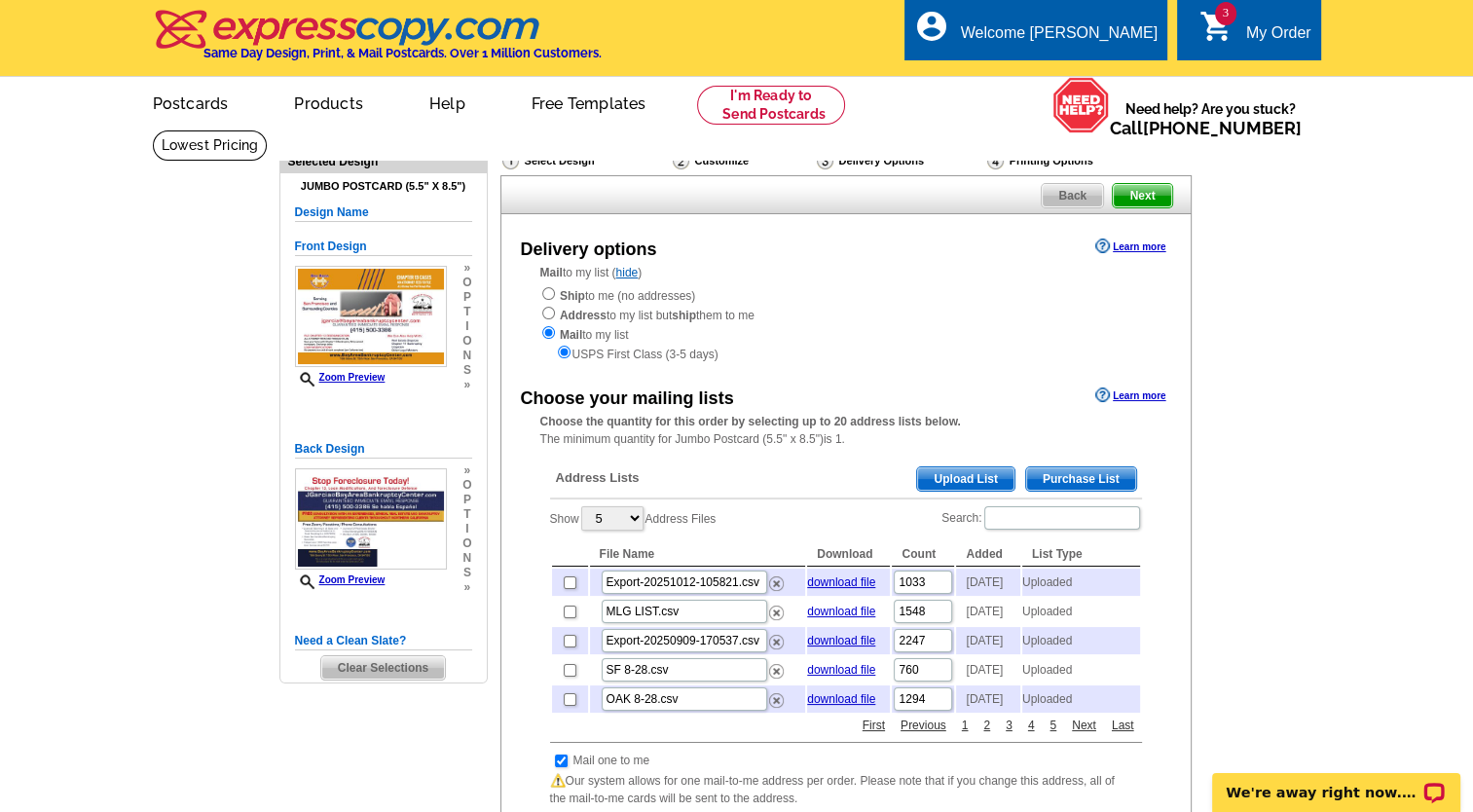
click at [992, 478] on span "Upload List" at bounding box center [965, 478] width 97 height 23
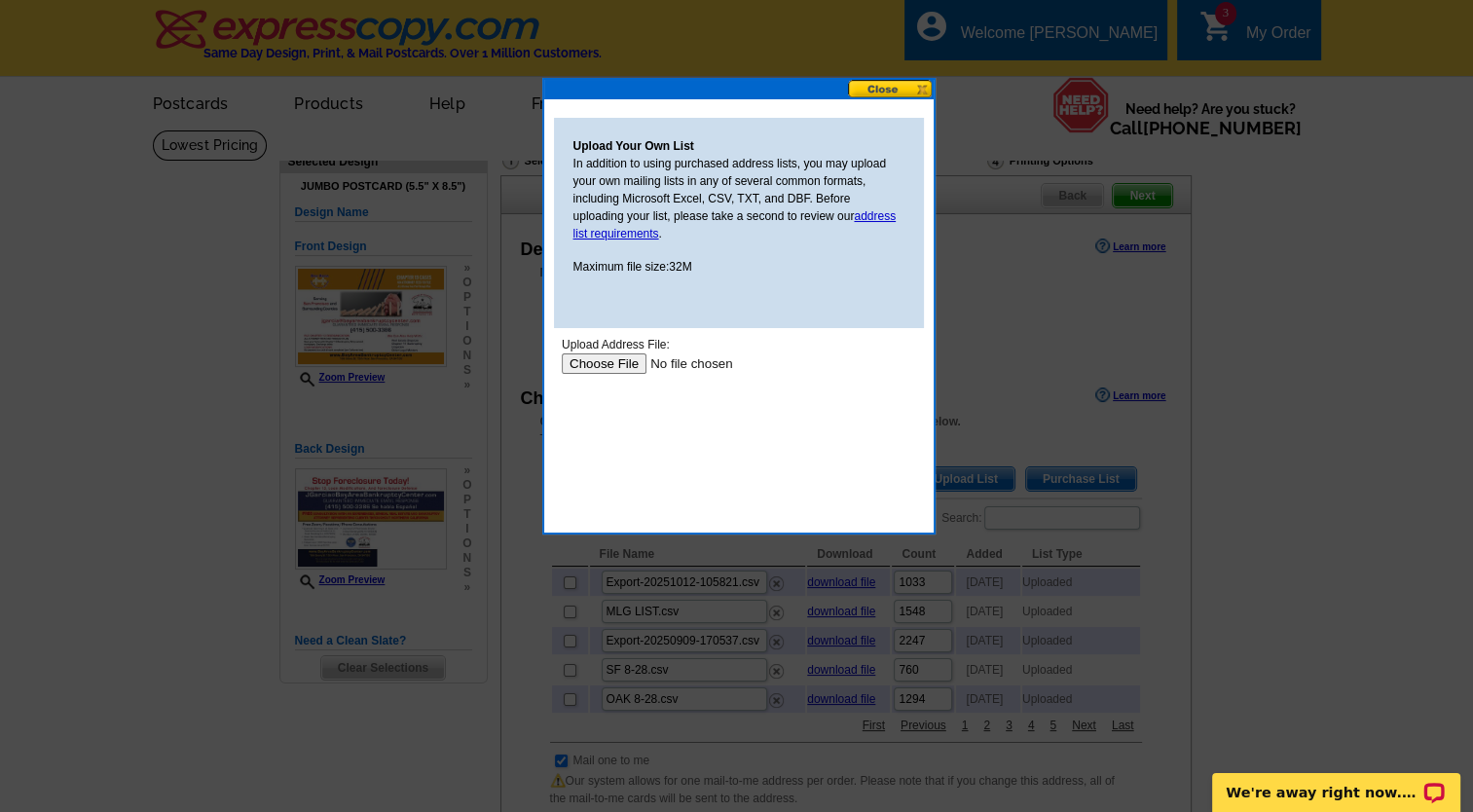
click at [597, 348] on div "Upload Address File:" at bounding box center [737, 345] width 354 height 18
click at [590, 357] on input "file" at bounding box center [684, 363] width 246 height 20
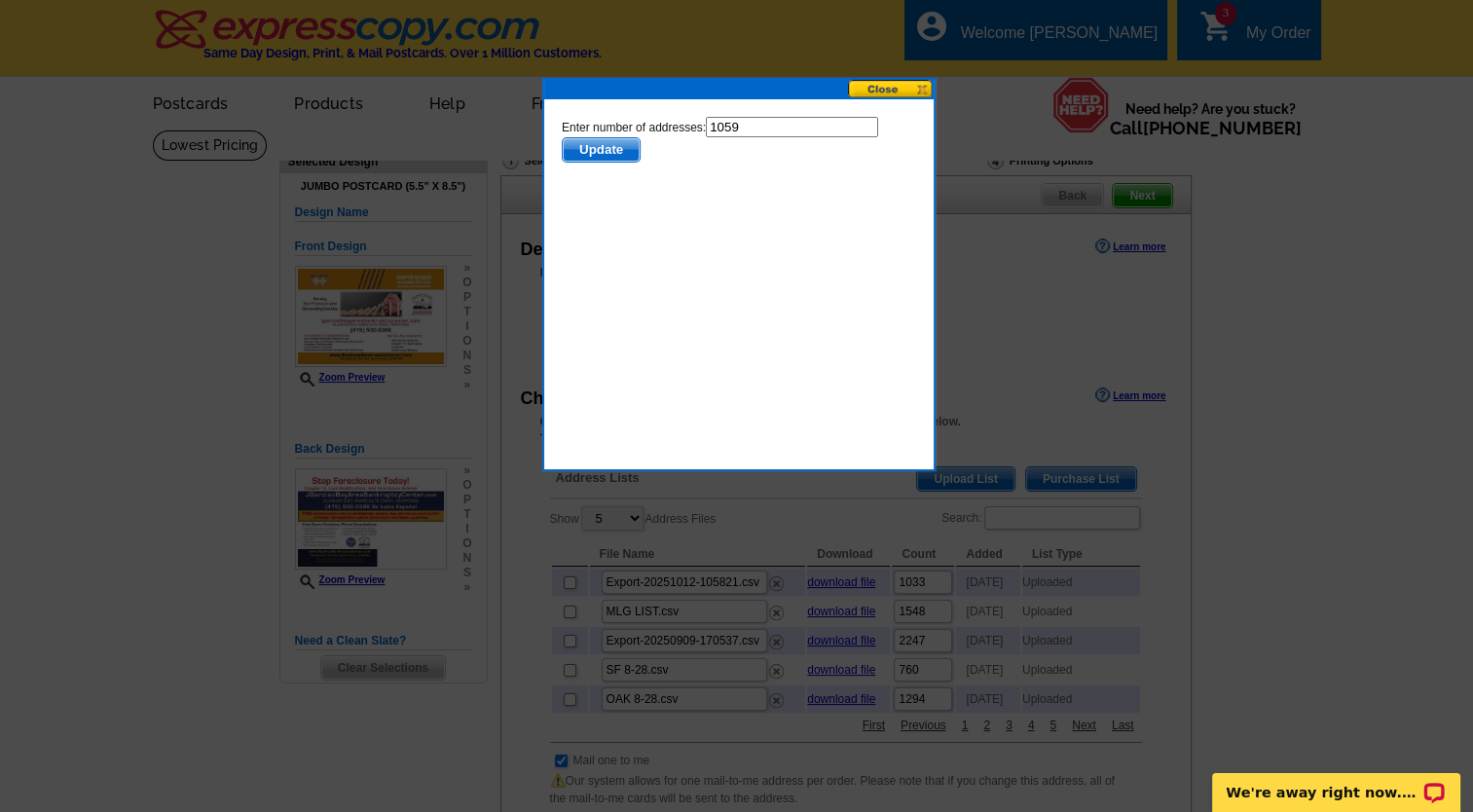
click at [611, 152] on span "Update" at bounding box center [600, 150] width 77 height 23
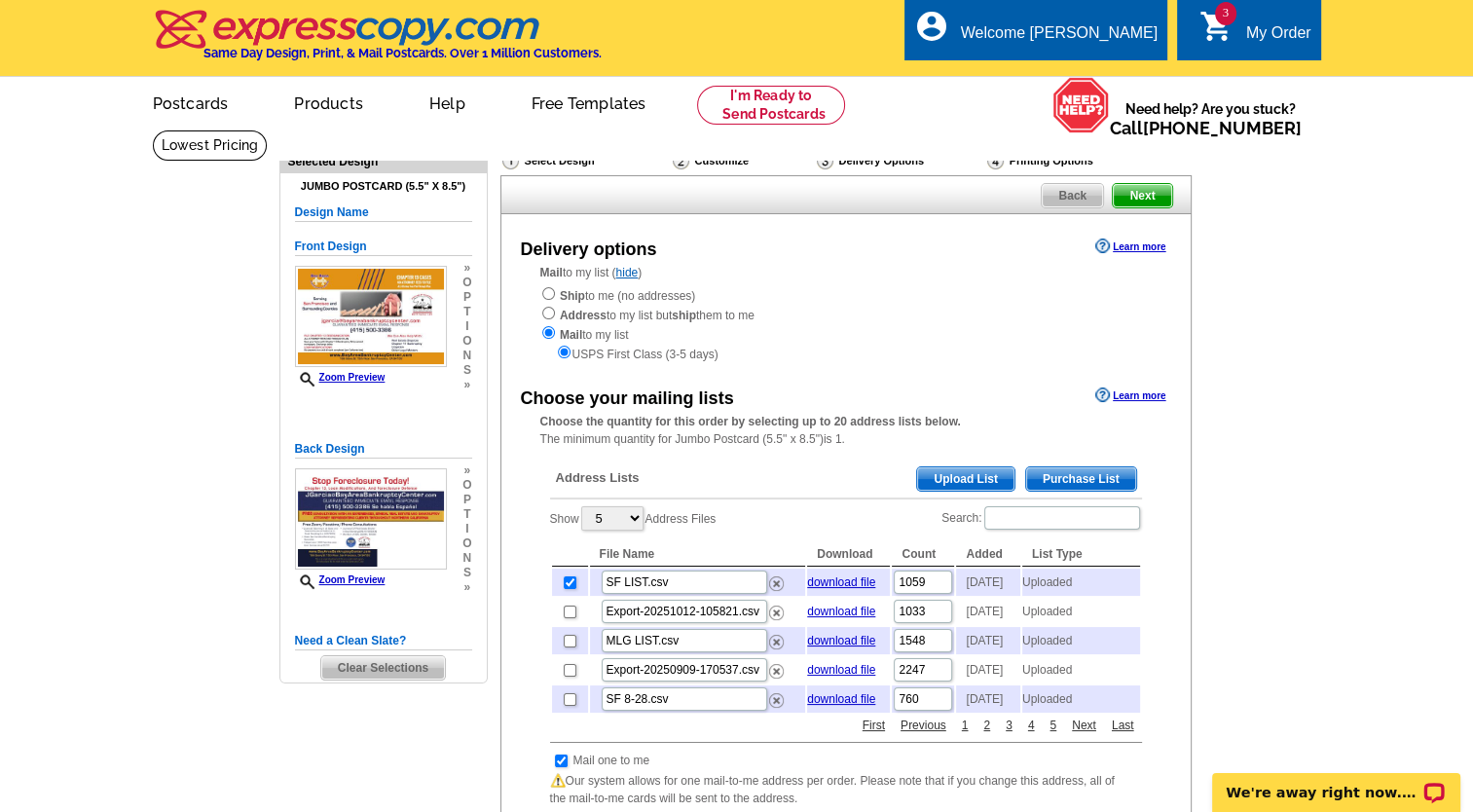
click at [1148, 190] on span "Next" at bounding box center [1142, 195] width 59 height 23
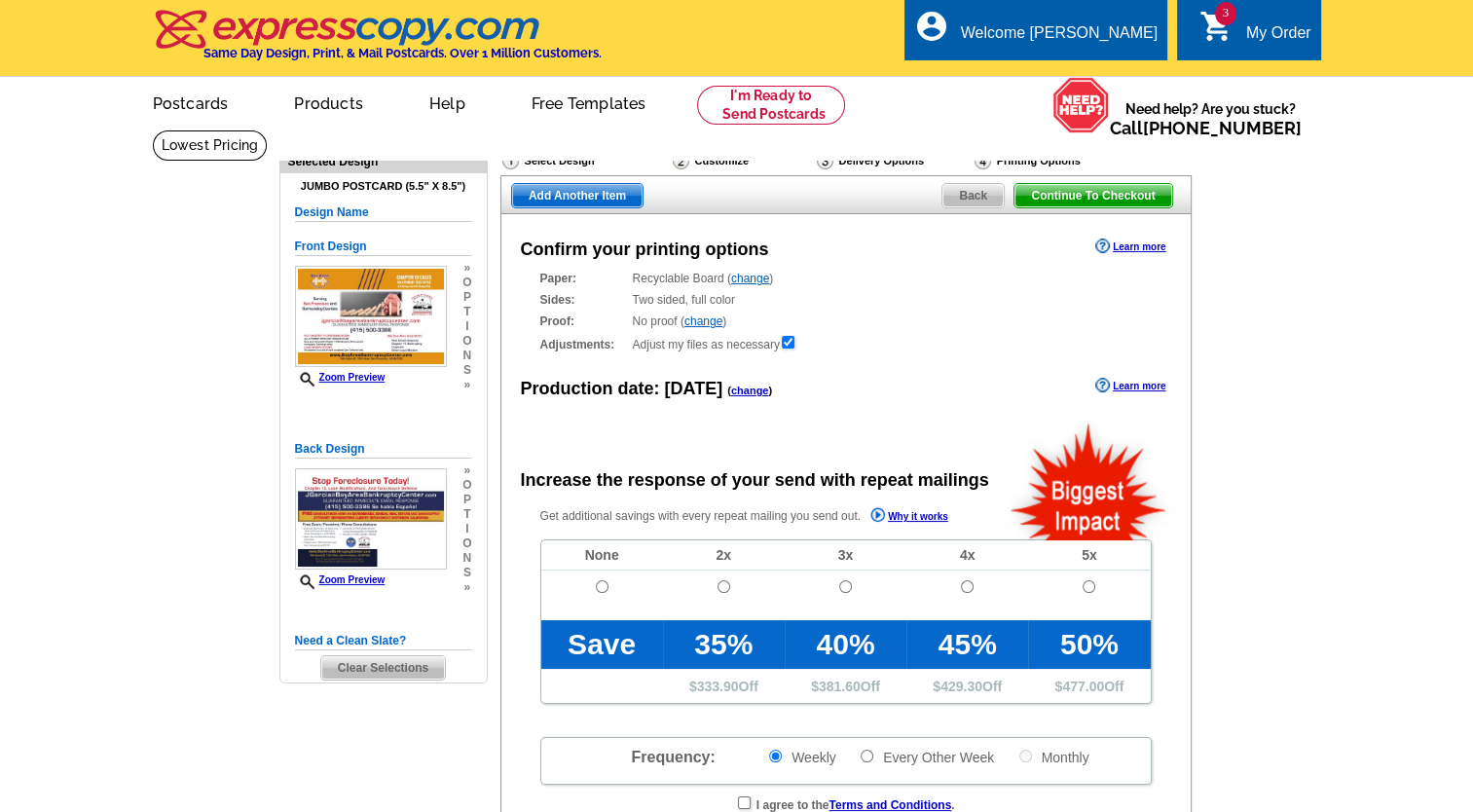
radio input "false"
click at [1093, 199] on span "Continue To Checkout" at bounding box center [1092, 195] width 157 height 23
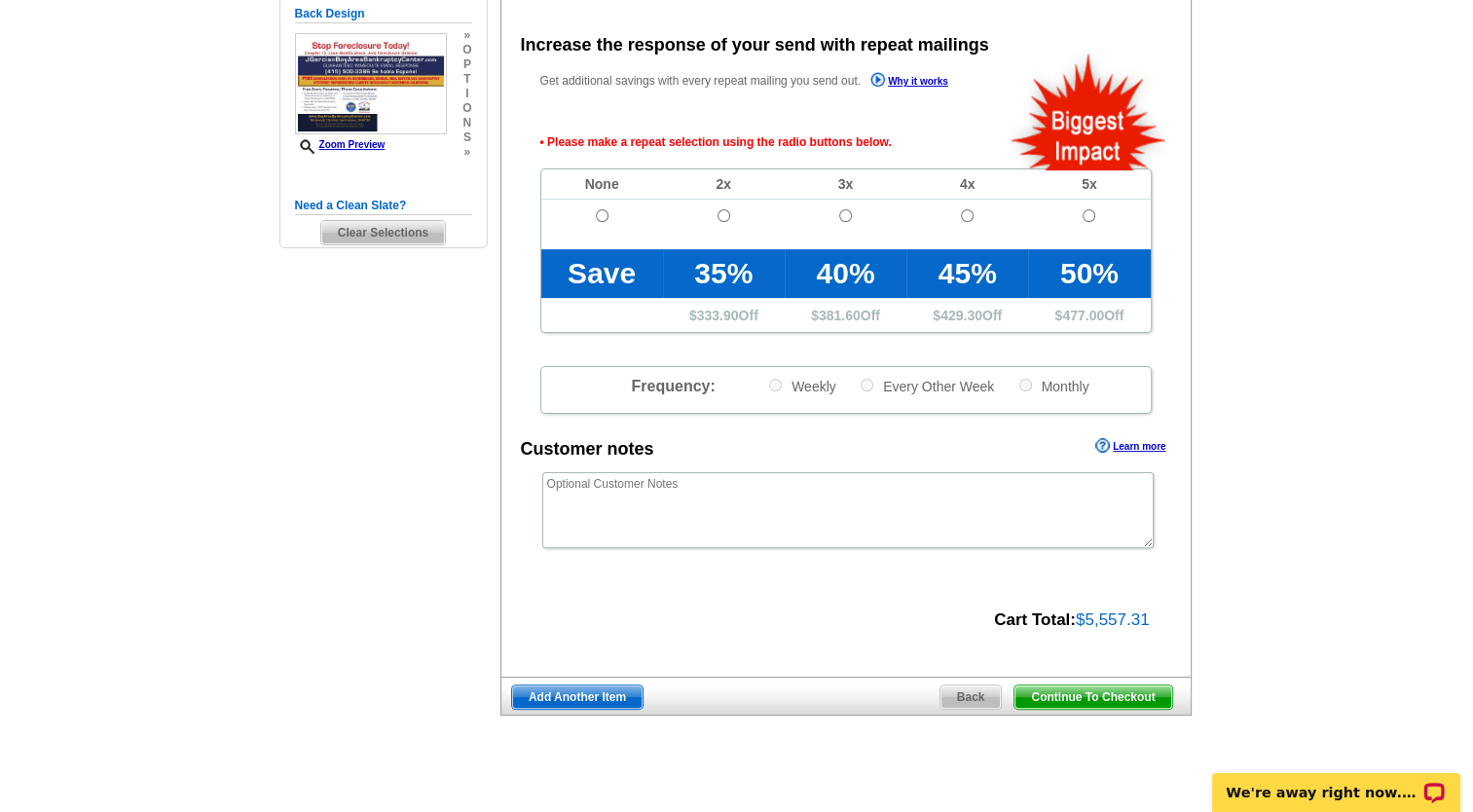
scroll to position [436, 0]
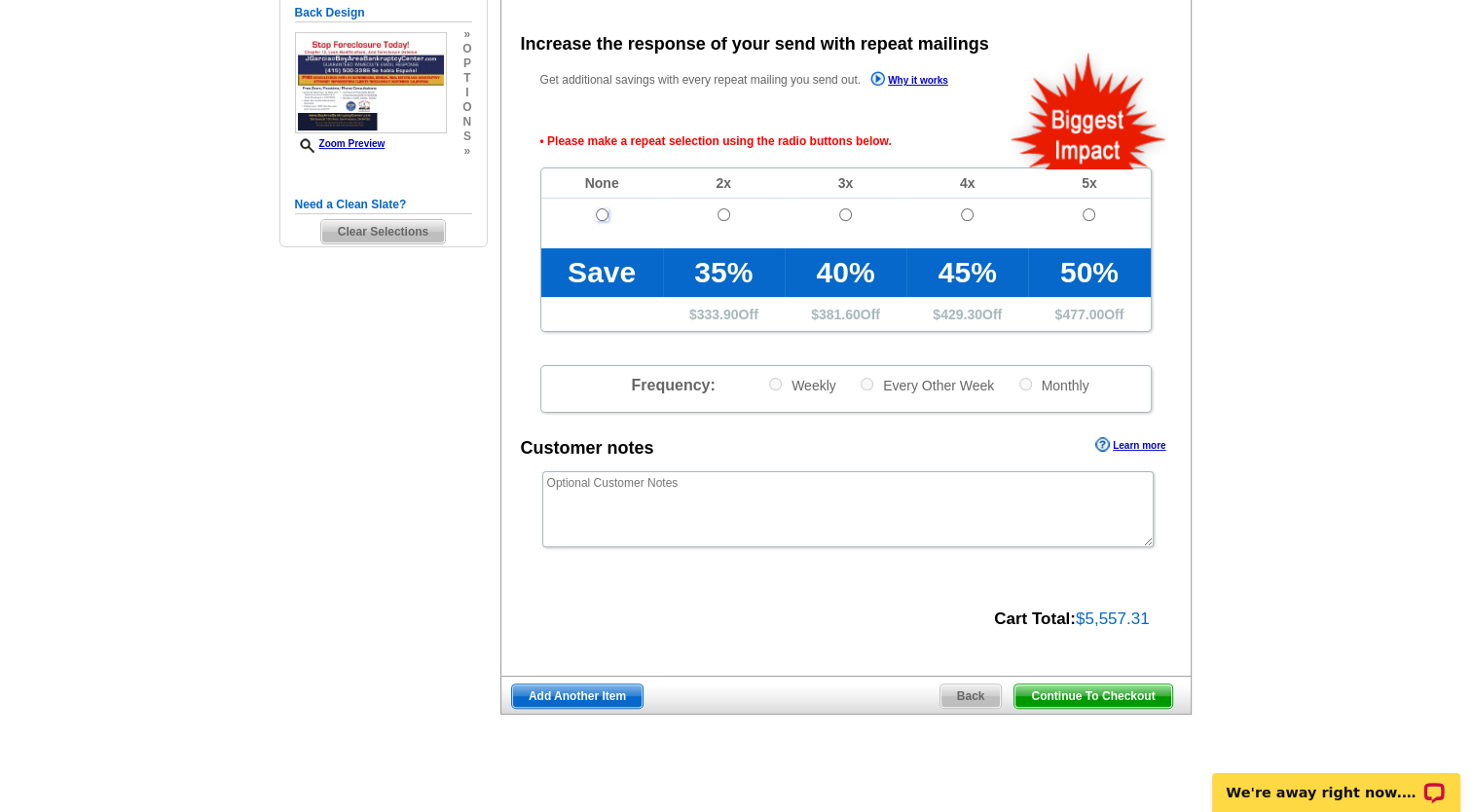
click at [599, 212] on input "radio" at bounding box center [602, 214] width 13 height 13
radio input "true"
click at [1074, 686] on span "Continue To Checkout" at bounding box center [1092, 695] width 157 height 23
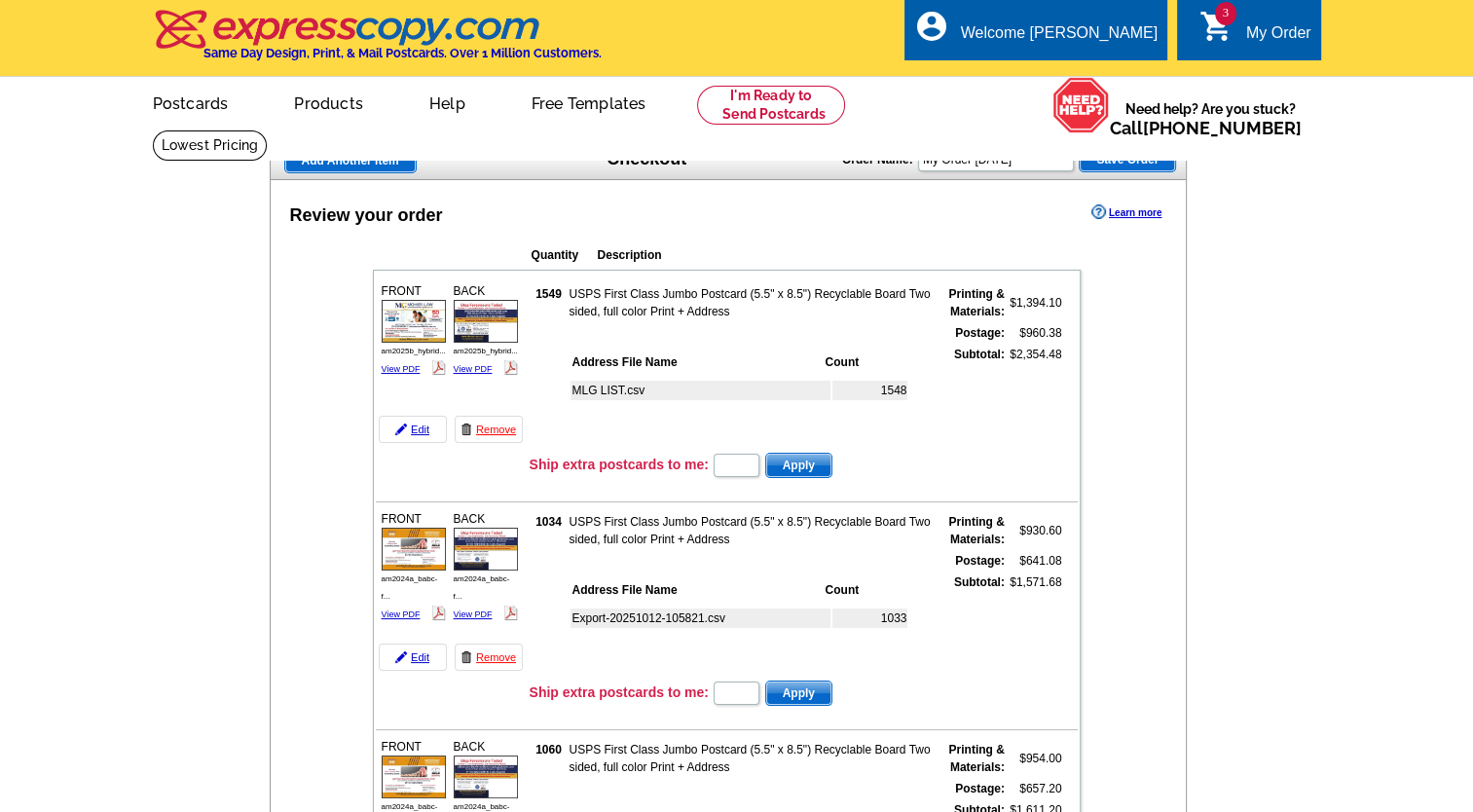
click at [736, 258] on th "Description" at bounding box center [774, 255] width 356 height 20
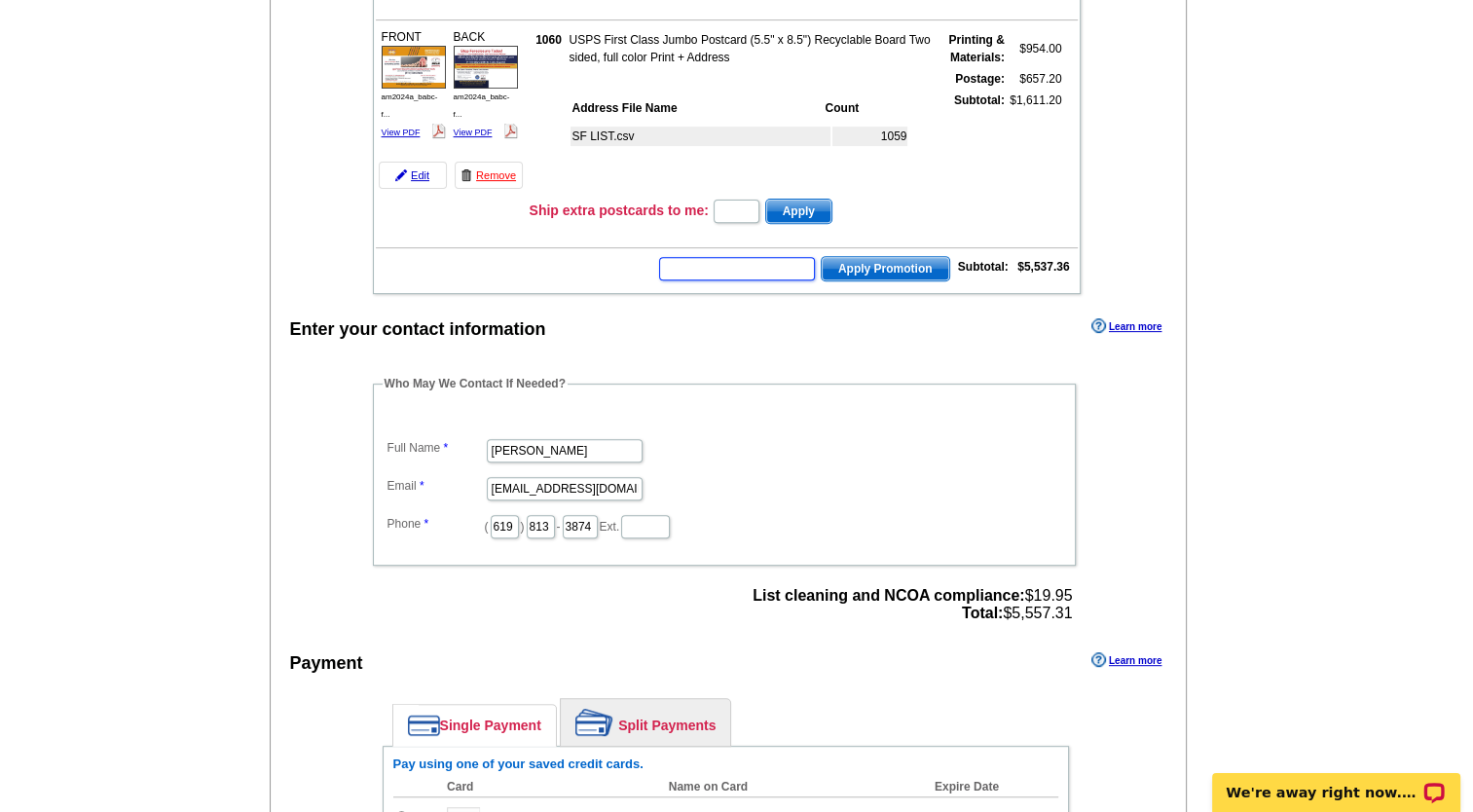
click at [696, 257] on input "text" at bounding box center [736, 268] width 156 height 23
type input "SF2330"
click at [856, 257] on span "Apply Promotion" at bounding box center [885, 268] width 128 height 23
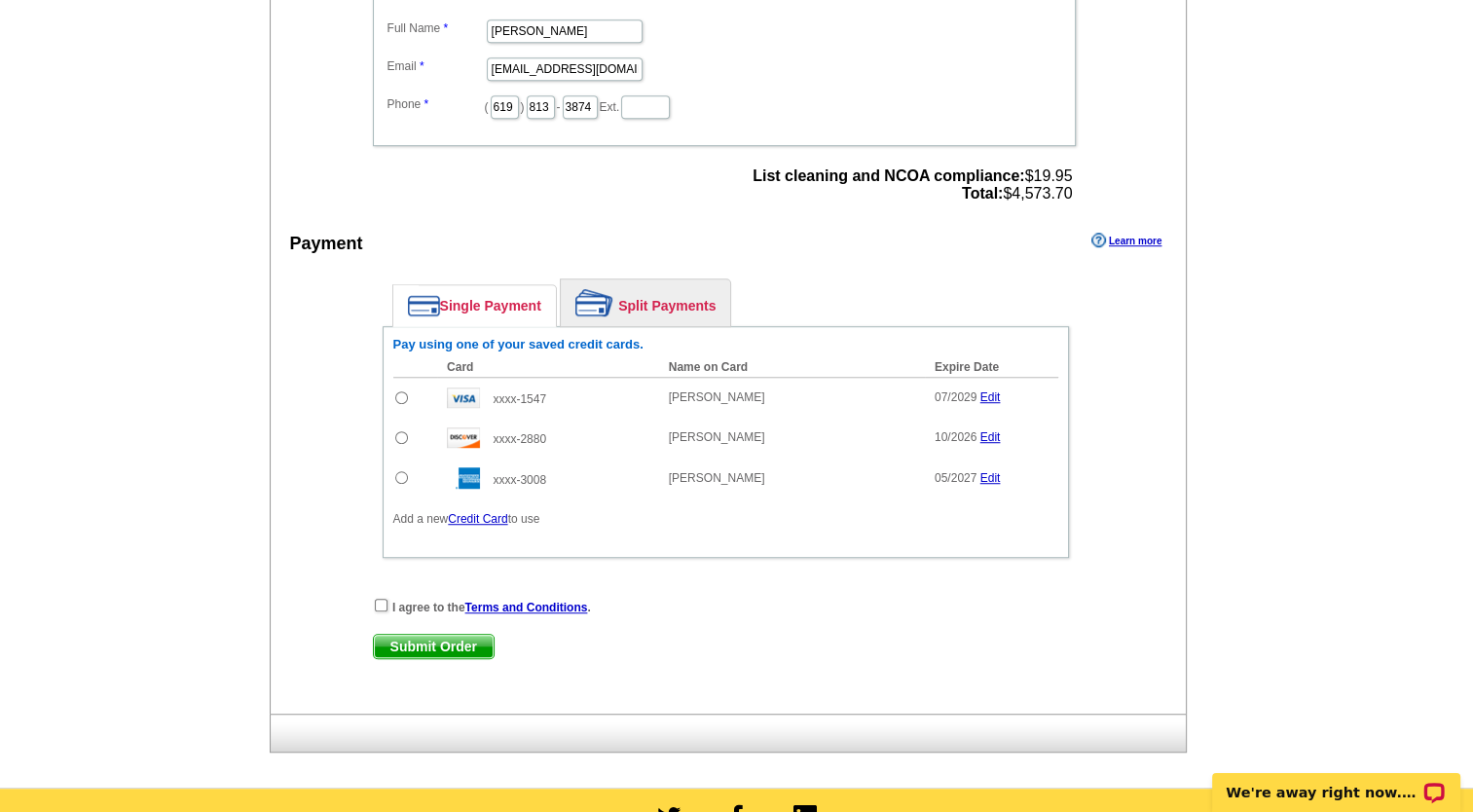
scroll to position [1203, 0]
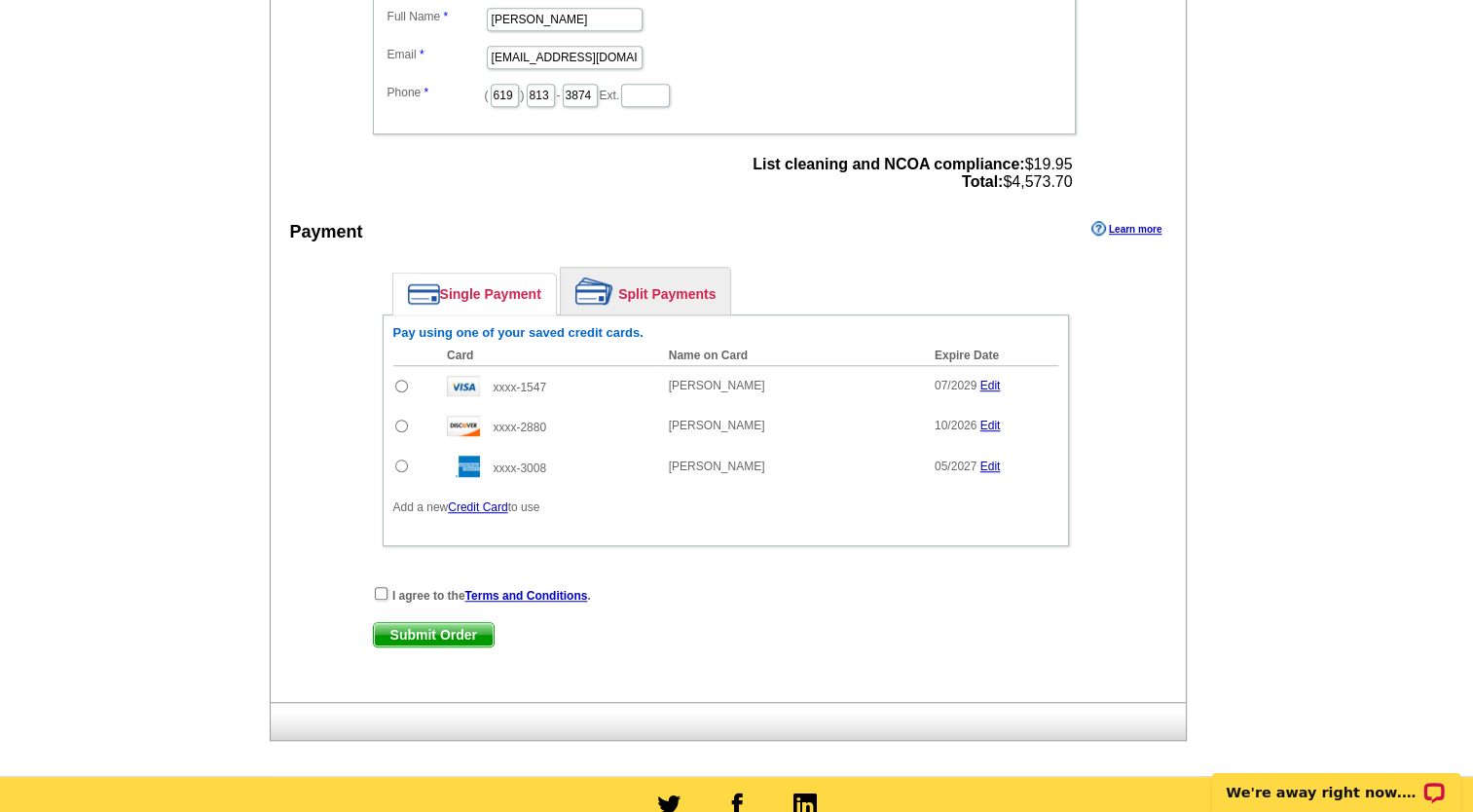
click at [401, 379] on input "radio" at bounding box center [401, 385] width 13 height 13
radio input "true"
click at [381, 587] on input "checkbox" at bounding box center [381, 593] width 13 height 13
checkbox input "true"
click at [409, 622] on span "Submit Order" at bounding box center [434, 633] width 120 height 23
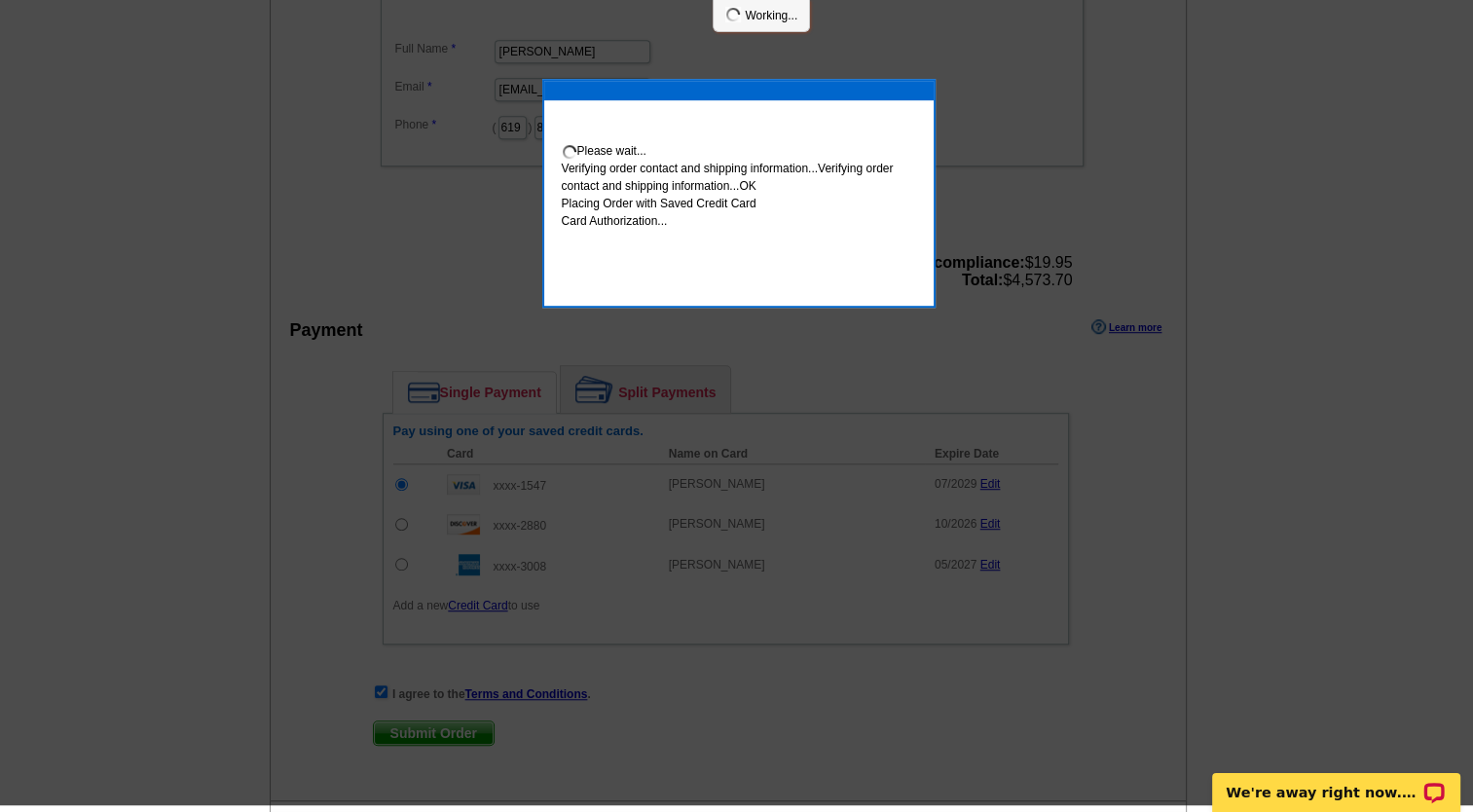
scroll to position [1195, 0]
